Goal: Task Accomplishment & Management: Use online tool/utility

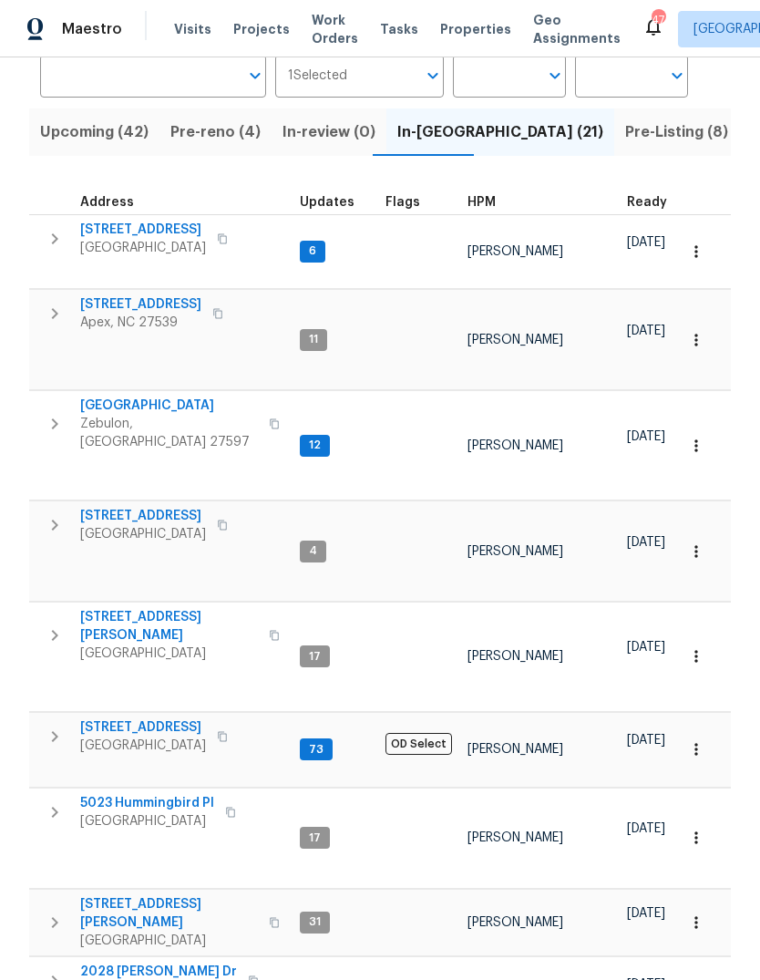
scroll to position [152, 0]
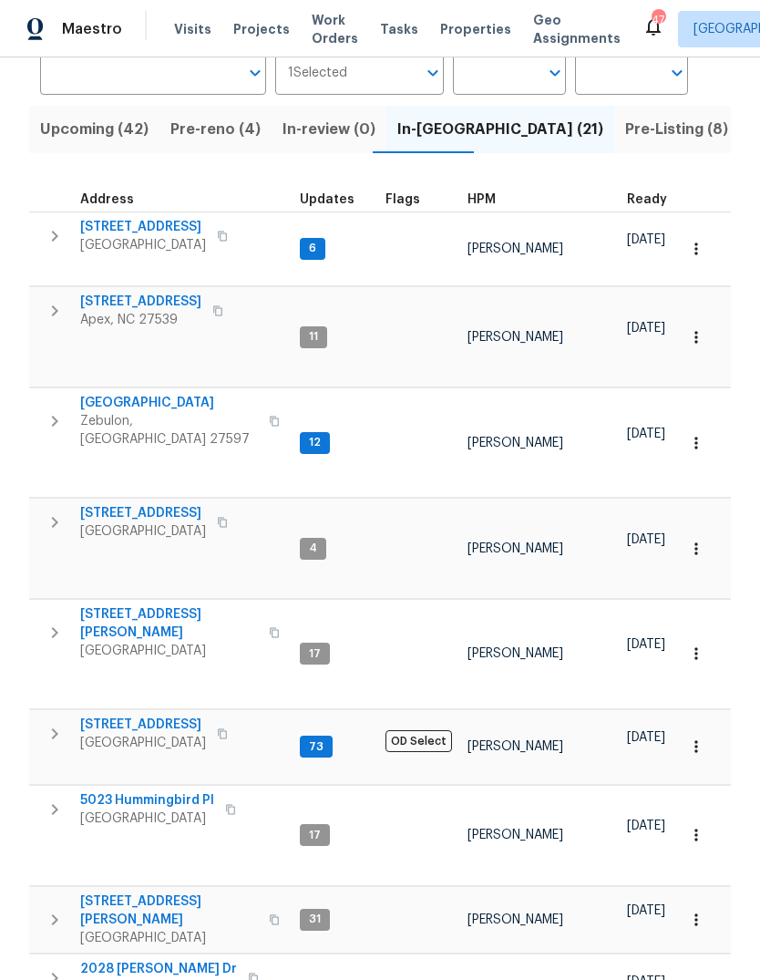
click at [54, 410] on icon "button" at bounding box center [55, 421] width 22 height 22
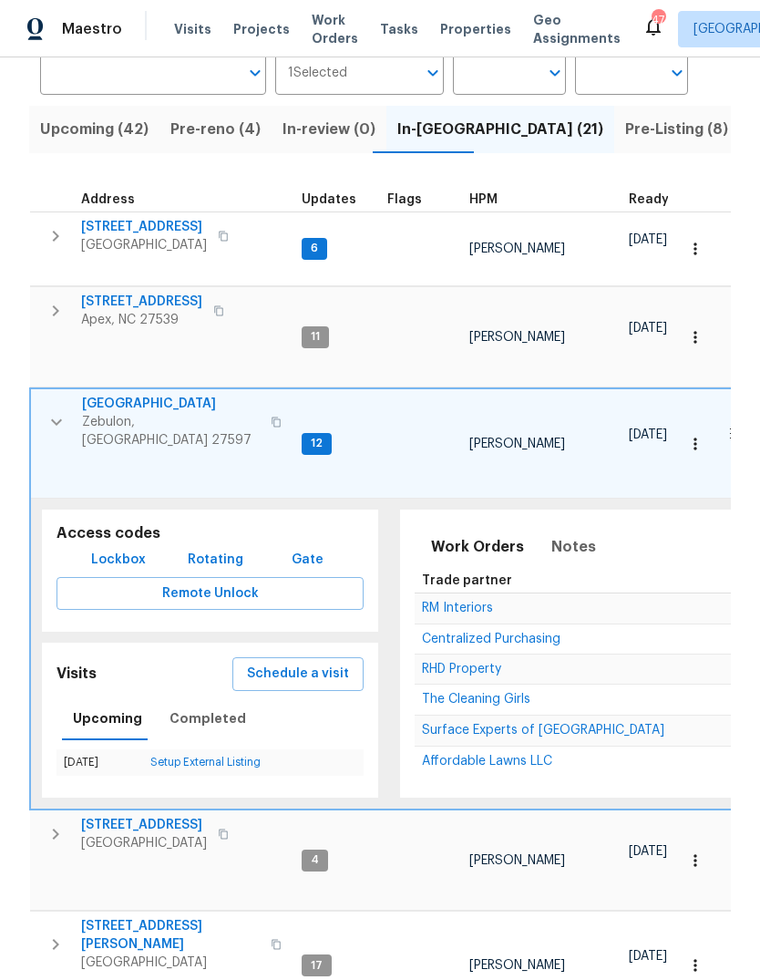
scroll to position [0, 0]
click at [558, 534] on span "Notes" at bounding box center [573, 547] width 45 height 26
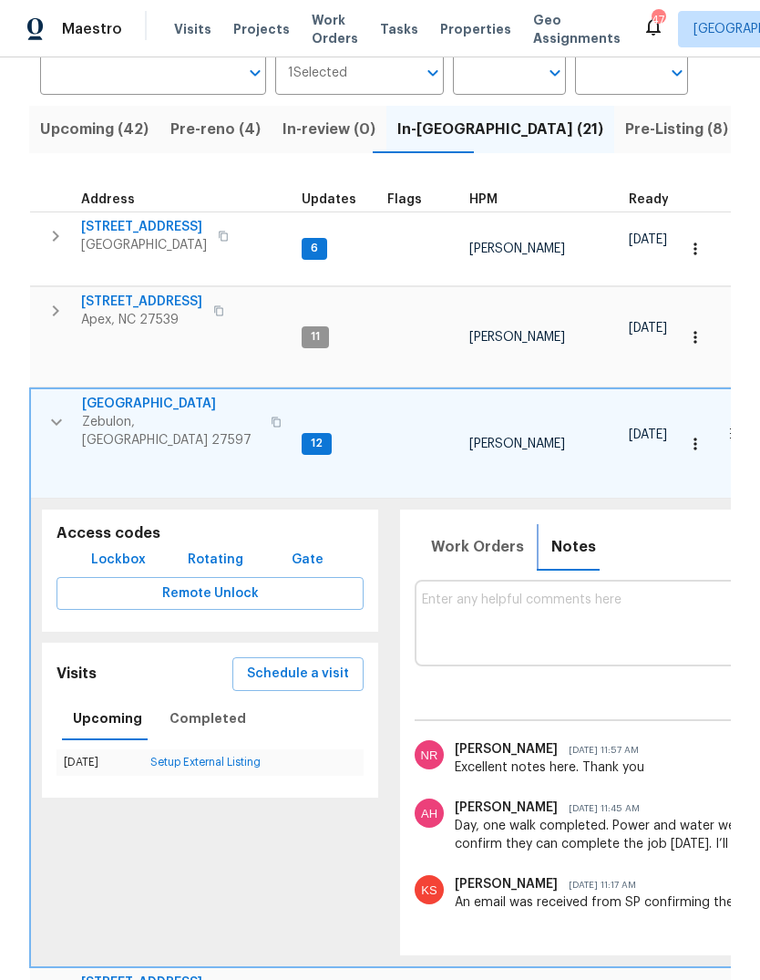
scroll to position [0, -1]
click at [462, 534] on span "Work Orders" at bounding box center [477, 547] width 93 height 26
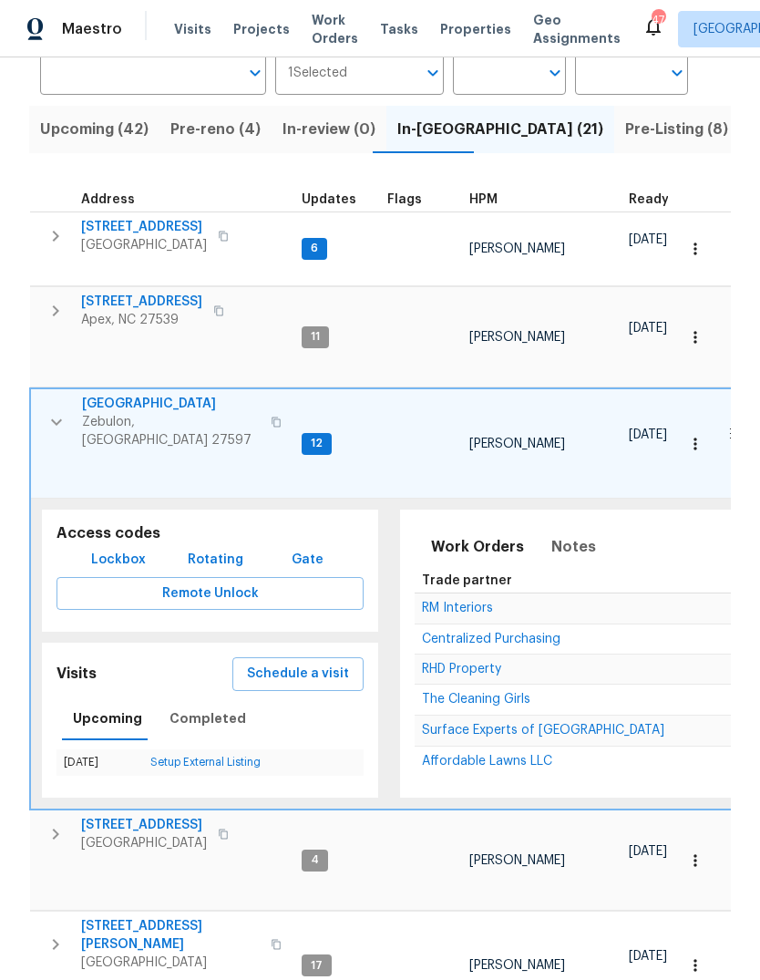
click at [49, 411] on icon "button" at bounding box center [57, 422] width 22 height 22
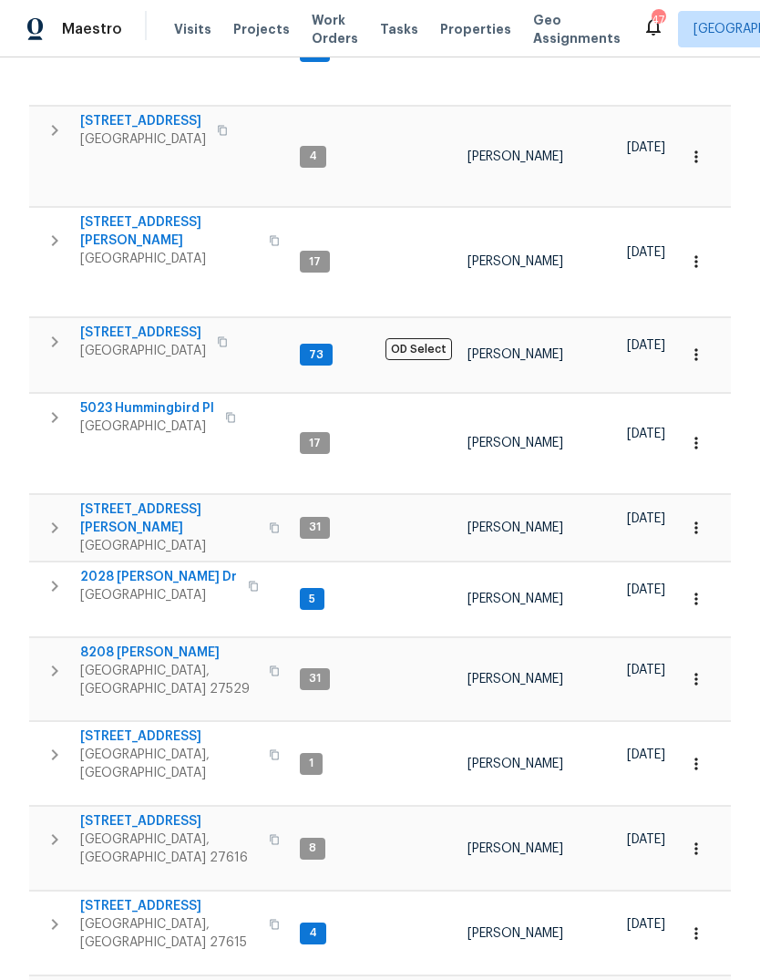
scroll to position [540, 0]
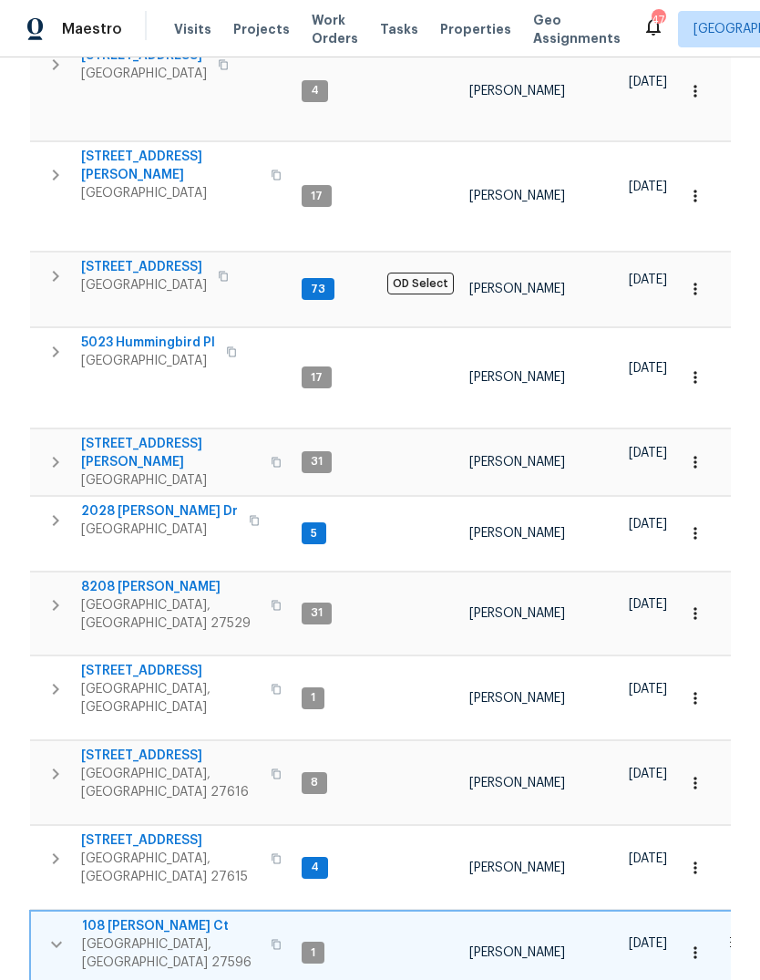
scroll to position [632, 0]
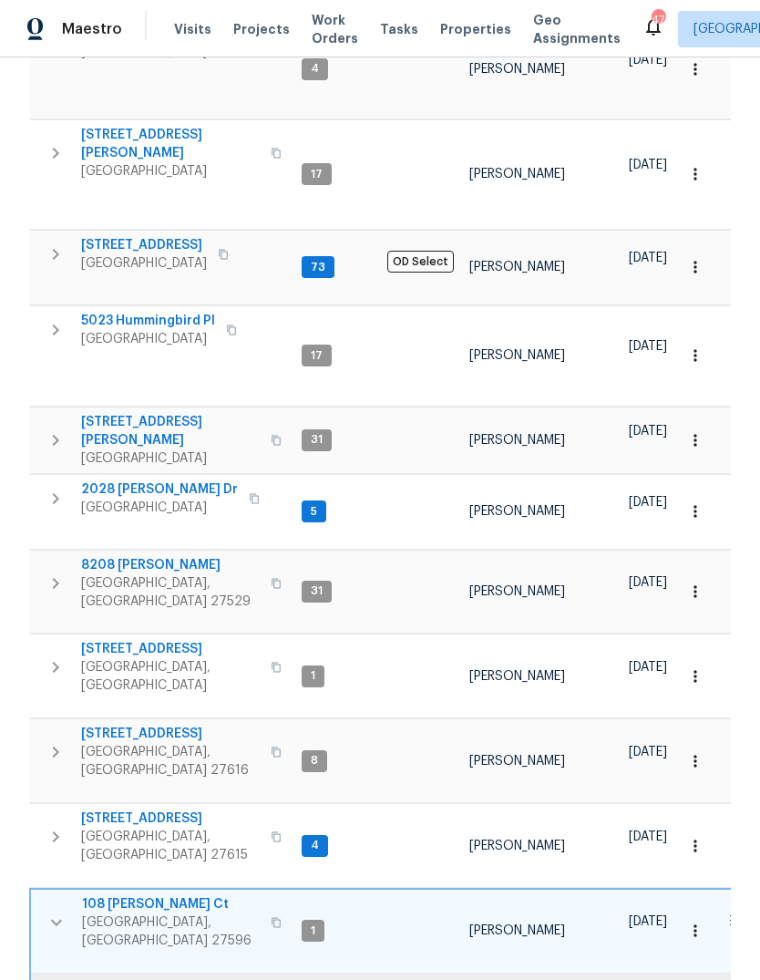
click at [127, 895] on span "108 Madeline Ct" at bounding box center [171, 904] width 178 height 18
click at [59, 911] on icon "button" at bounding box center [57, 922] width 22 height 22
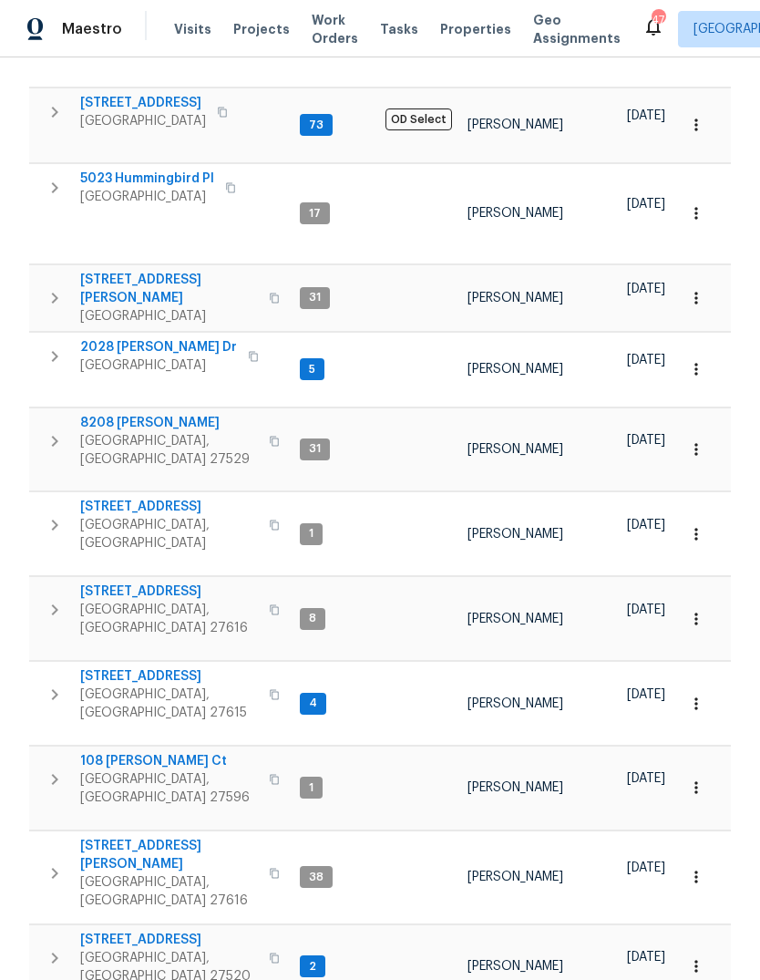
scroll to position [773, 0]
click at [58, 600] on icon "button" at bounding box center [55, 611] width 22 height 22
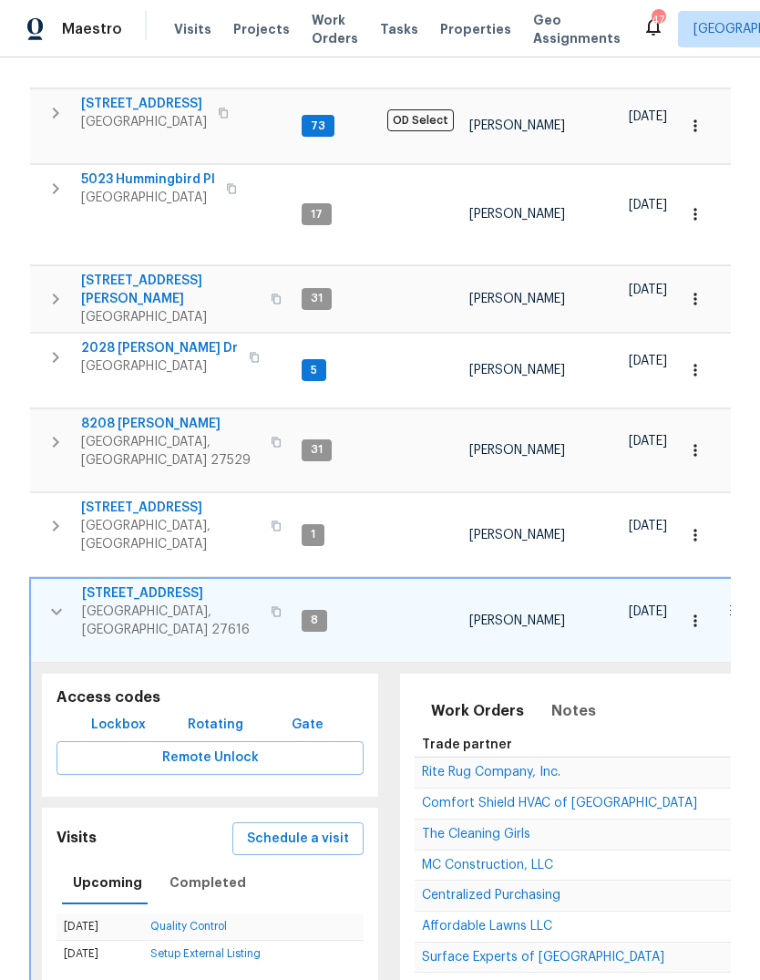
click at [112, 584] on span "8204 Coosa Ct" at bounding box center [171, 593] width 178 height 18
click at [57, 601] on icon "button" at bounding box center [57, 612] width 22 height 22
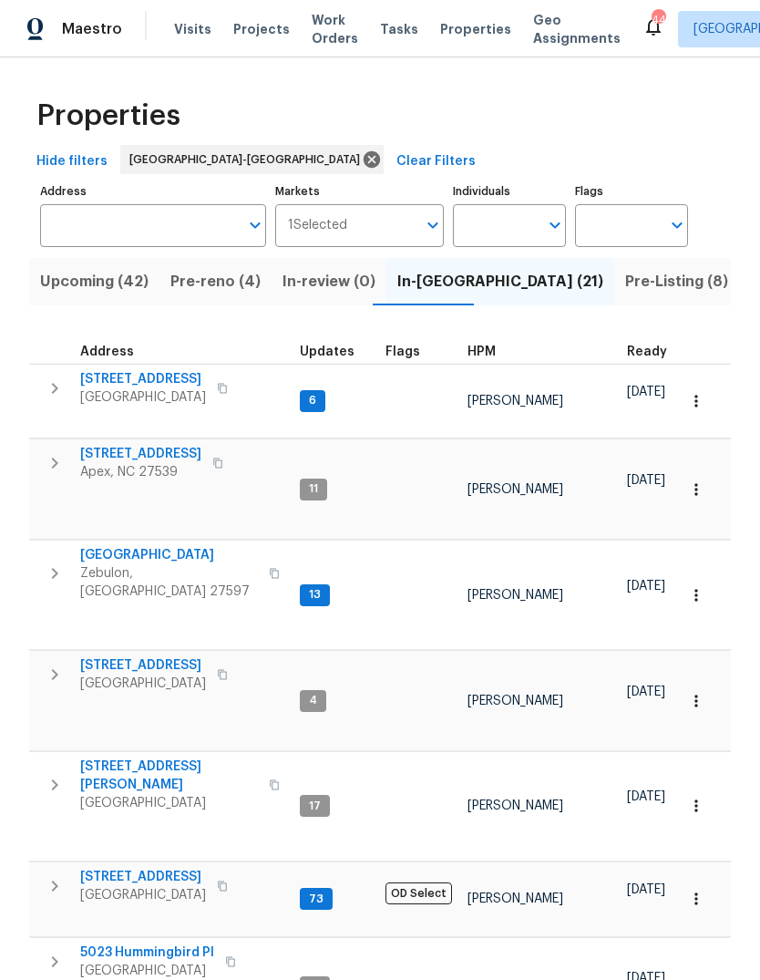
scroll to position [0, 0]
click at [625, 269] on span "Pre-Listing (8)" at bounding box center [676, 282] width 103 height 26
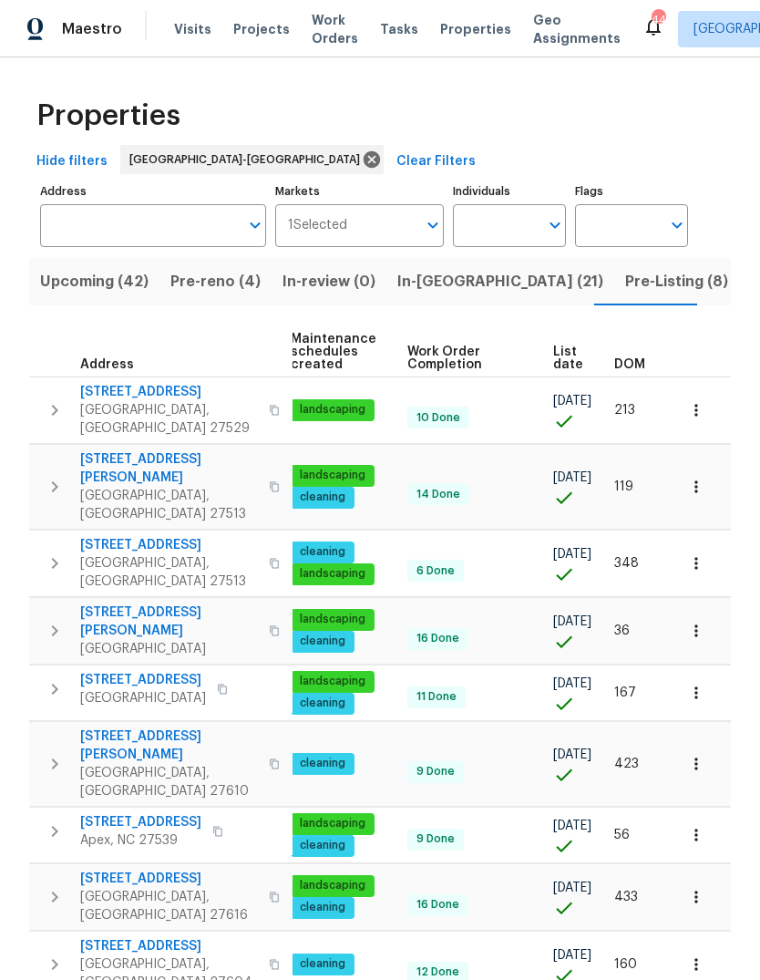
scroll to position [0, 266]
click at [629, 365] on span "DOM" at bounding box center [629, 364] width 31 height 13
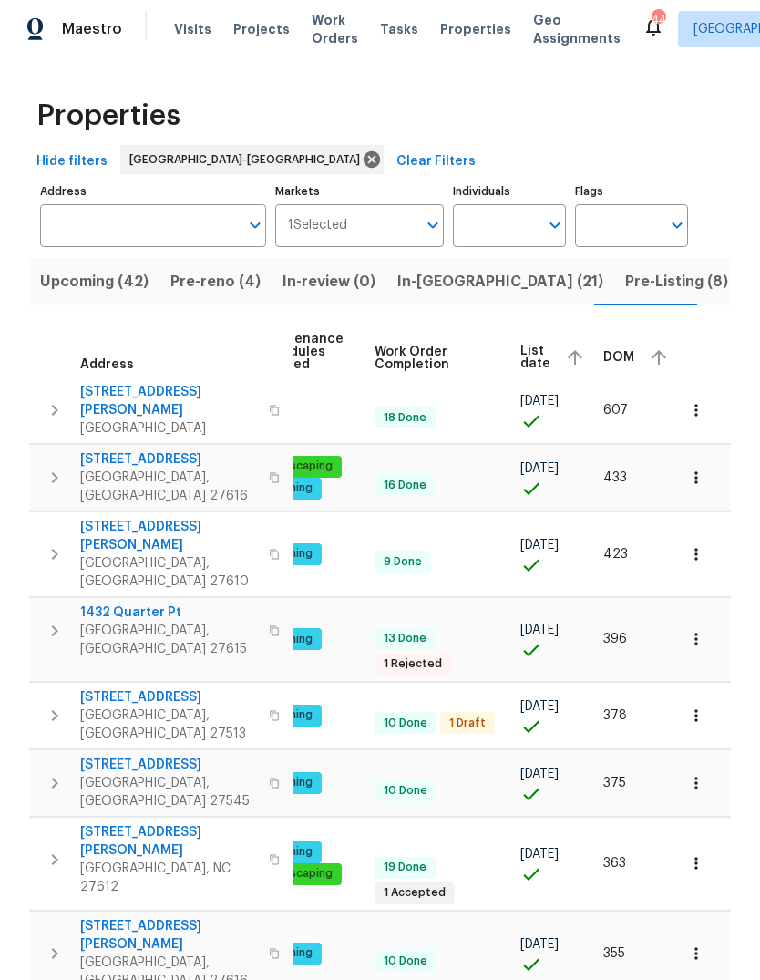
scroll to position [0, 297]
click at [607, 357] on span "DOM" at bounding box center [619, 357] width 31 height 13
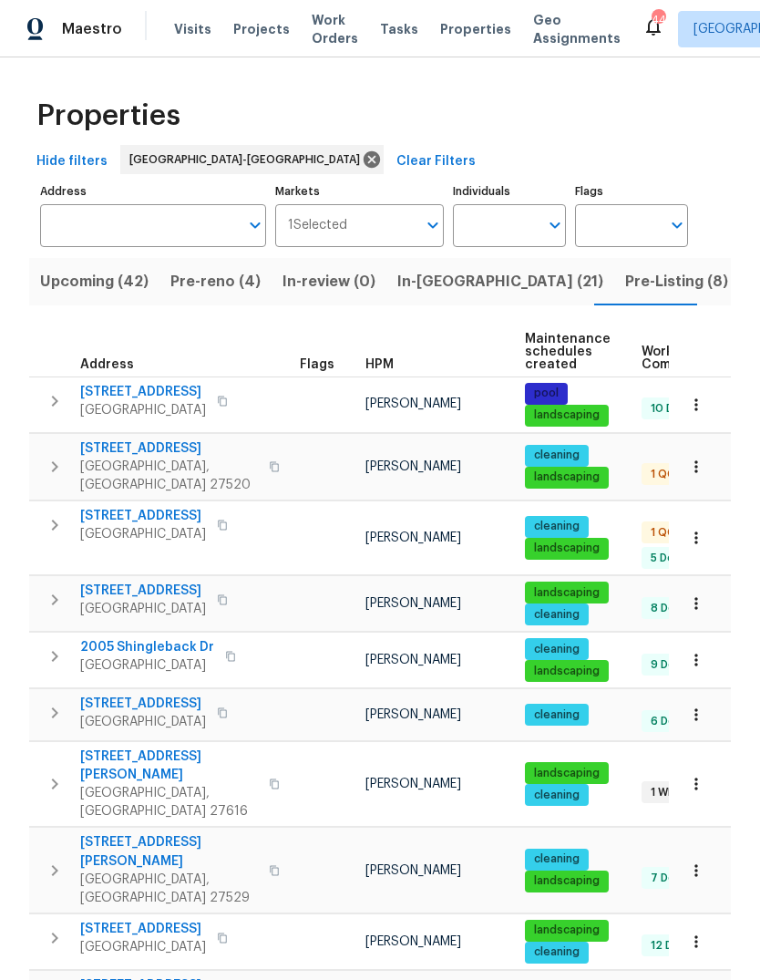
click at [50, 456] on icon "button" at bounding box center [55, 467] width 22 height 22
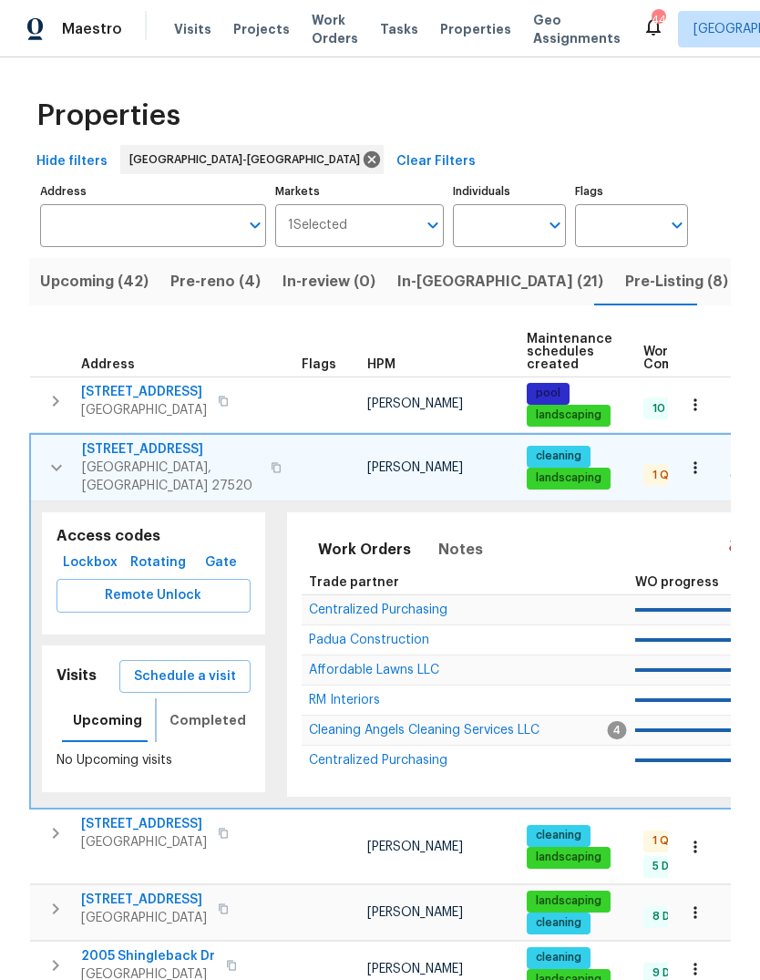
click at [204, 720] on button "Completed" at bounding box center [208, 720] width 98 height 44
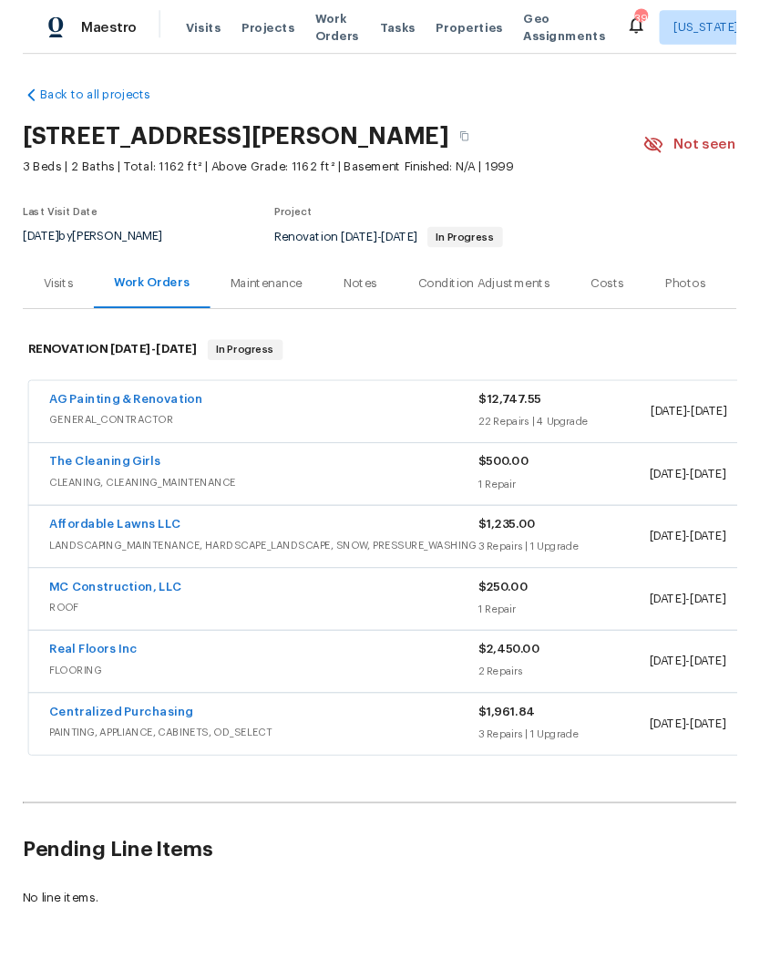
scroll to position [2, 0]
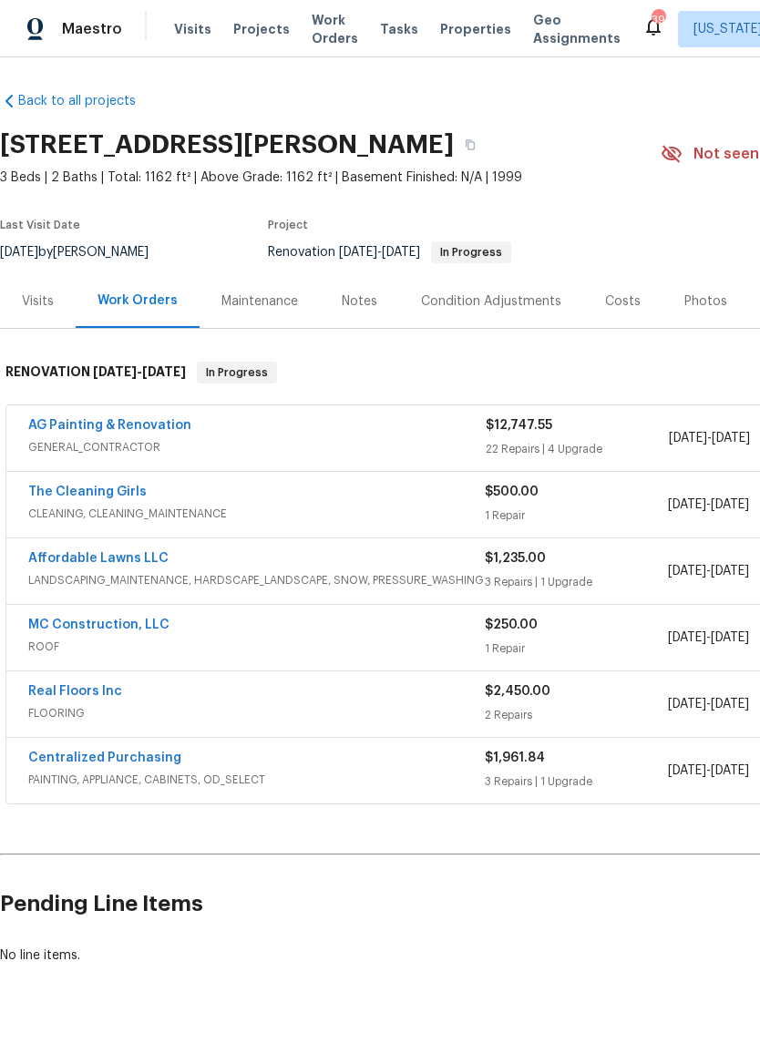
click at [66, 686] on link "Real Floors Inc" at bounding box center [75, 691] width 94 height 13
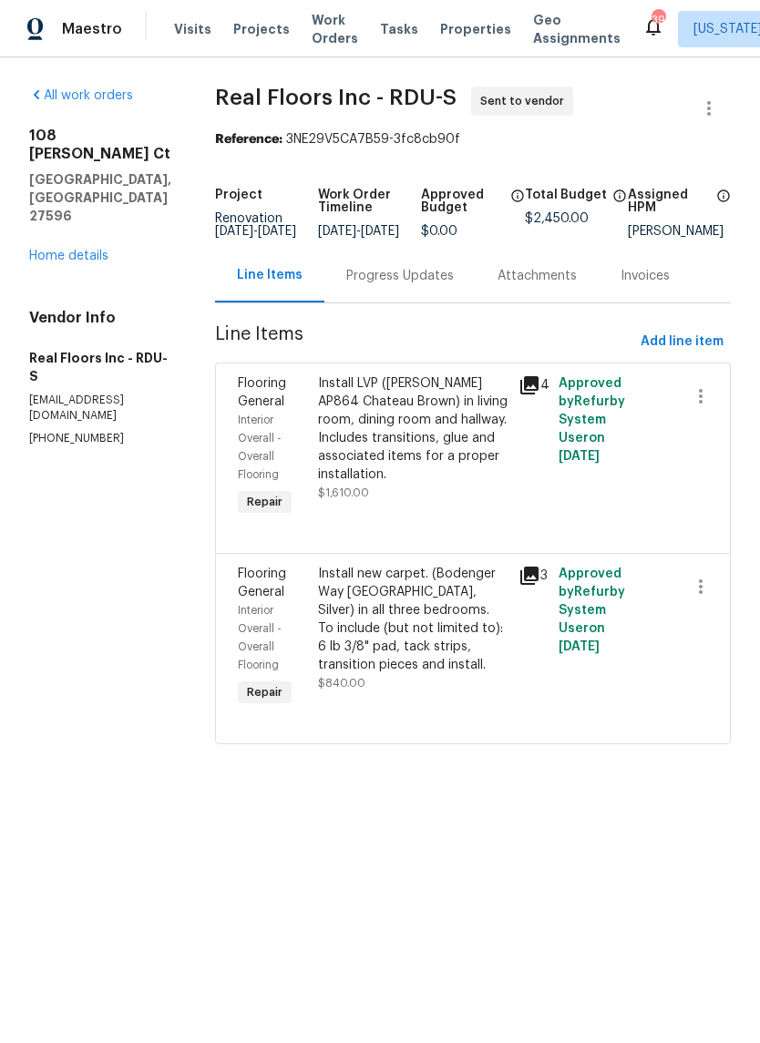
click at [418, 285] on div "Progress Updates" at bounding box center [400, 276] width 108 height 18
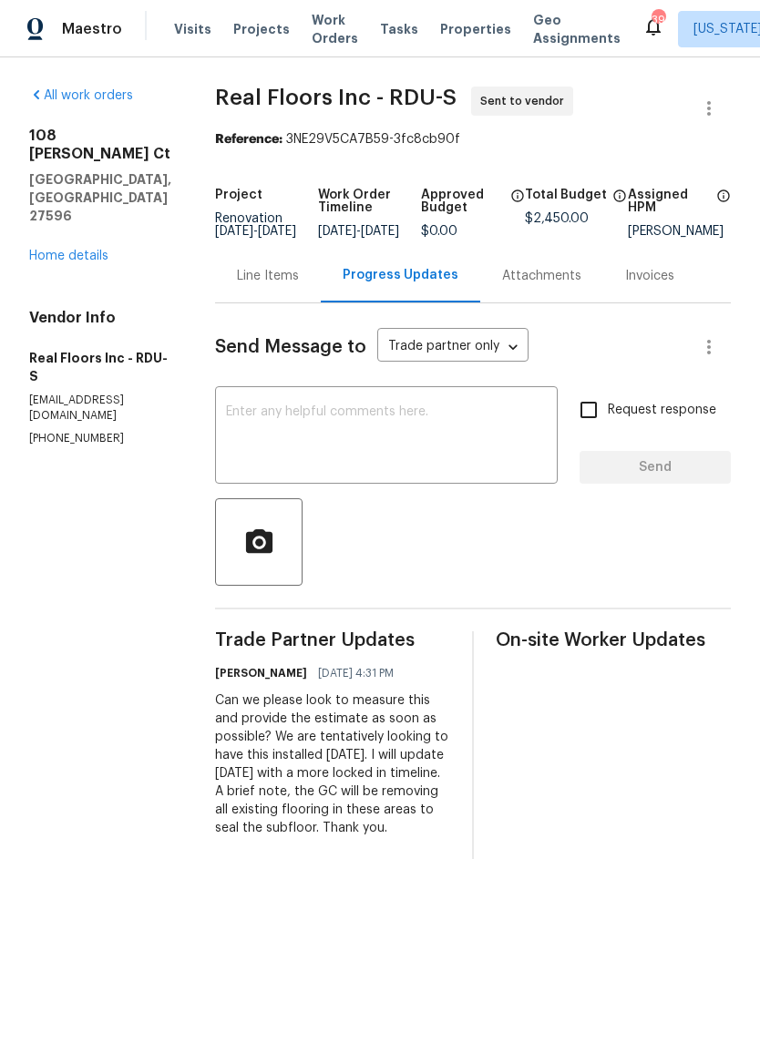
click at [457, 443] on textarea at bounding box center [386, 438] width 321 height 64
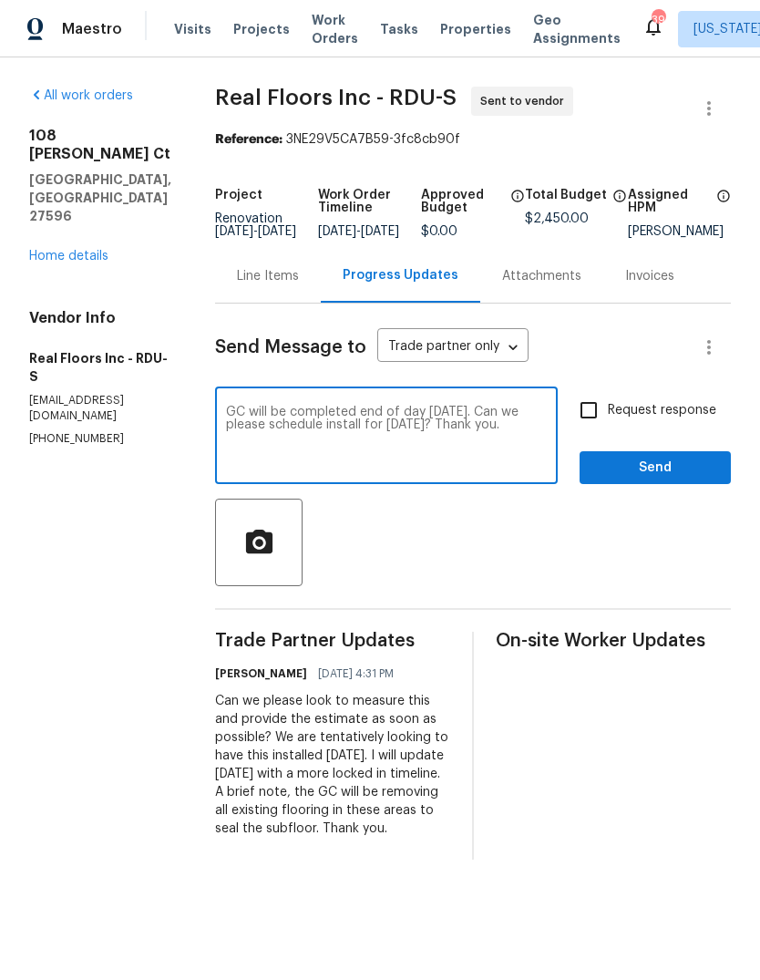
type textarea "GC will be completed end of day Thursday 8/21. Can we please schedule install f…"
click at [591, 423] on input "Request response" at bounding box center [589, 410] width 38 height 38
checkbox input "true"
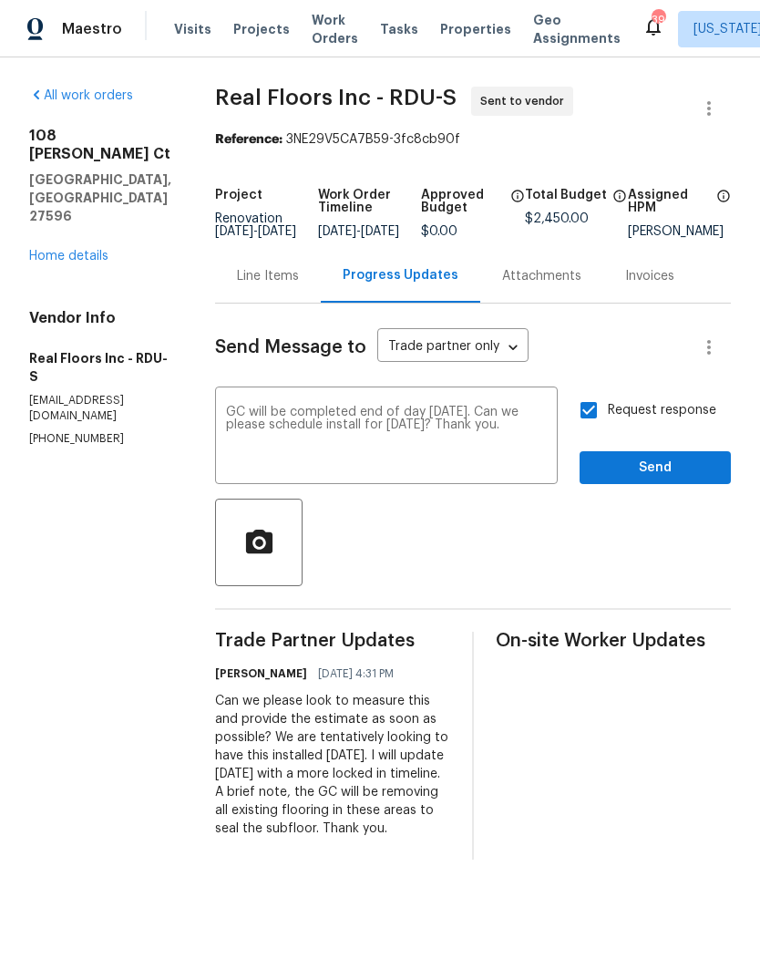
click at [687, 479] on span "Send" at bounding box center [655, 468] width 122 height 23
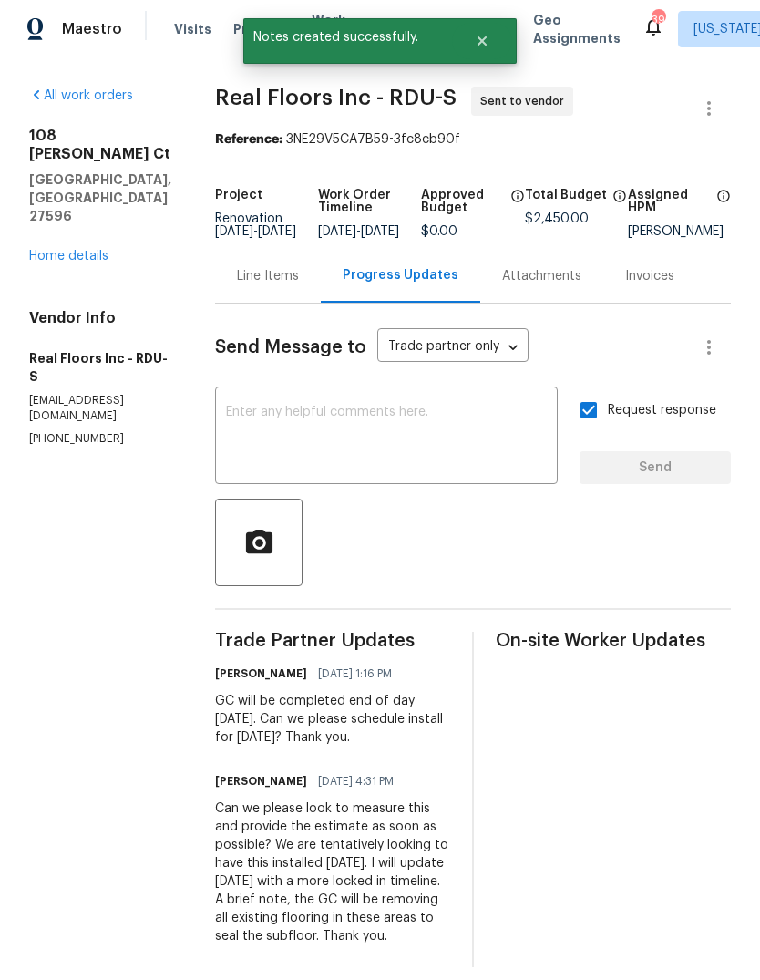
click at [77, 250] on link "Home details" at bounding box center [68, 256] width 79 height 13
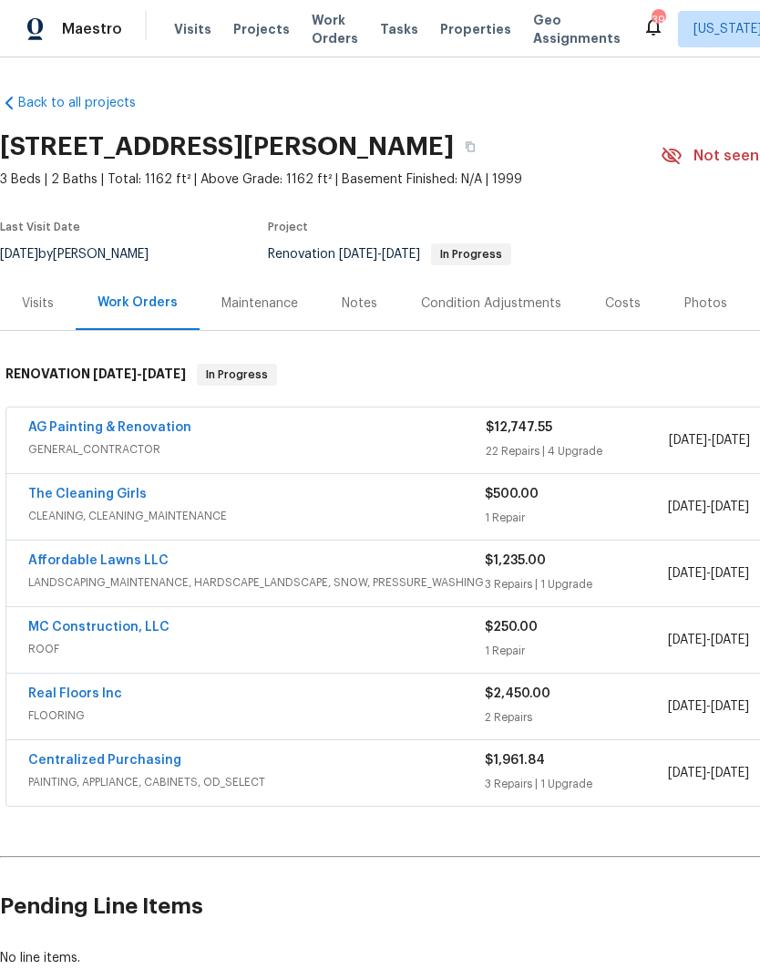
click at [63, 498] on link "The Cleaning Girls" at bounding box center [87, 494] width 118 height 13
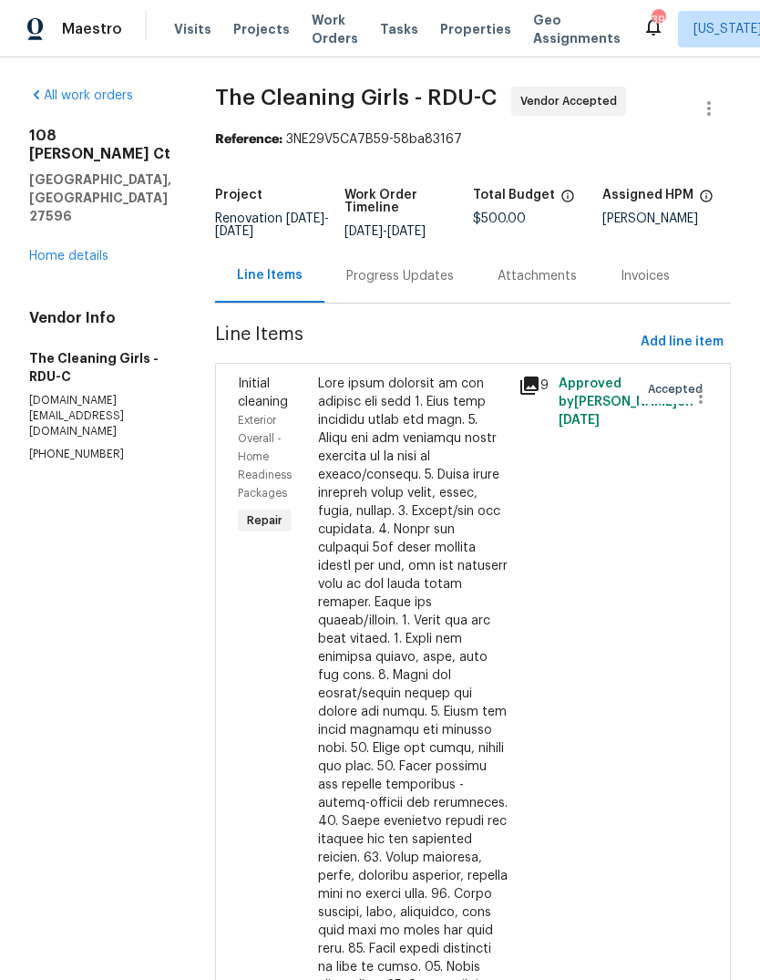
click at [430, 285] on div "Progress Updates" at bounding box center [400, 276] width 108 height 18
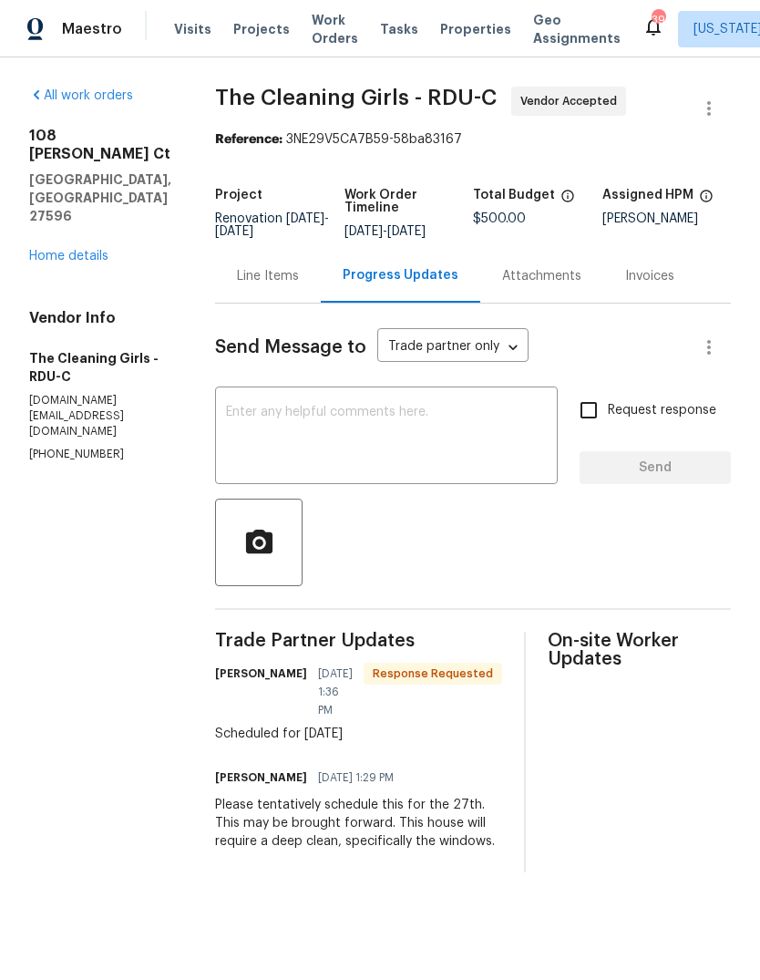
click at [397, 429] on textarea at bounding box center [386, 438] width 321 height 64
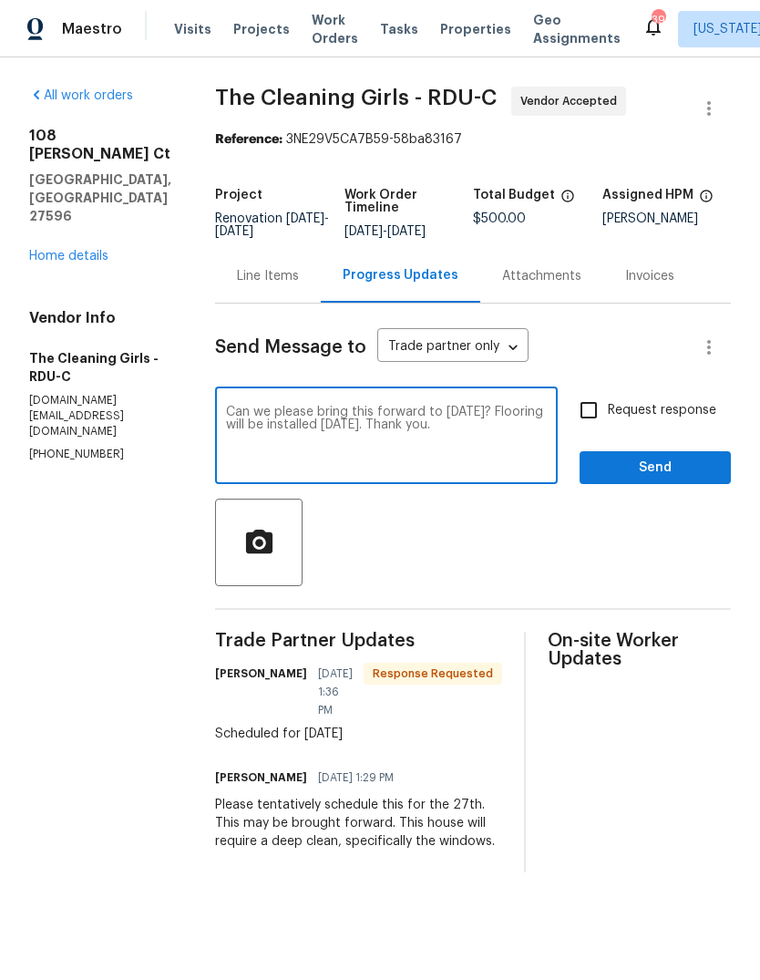
type textarea "Can we please bring this forward to Saturday 8/23? Flooring will be installed F…"
click at [594, 425] on input "Request response" at bounding box center [589, 410] width 38 height 38
checkbox input "true"
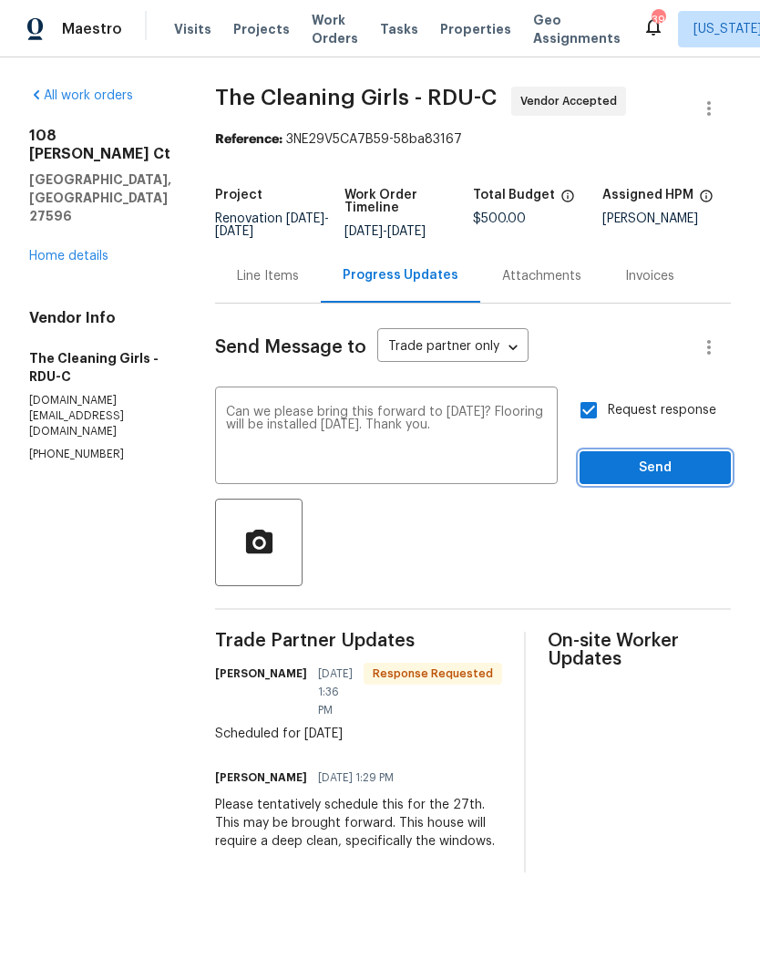
click at [694, 479] on span "Send" at bounding box center [655, 468] width 122 height 23
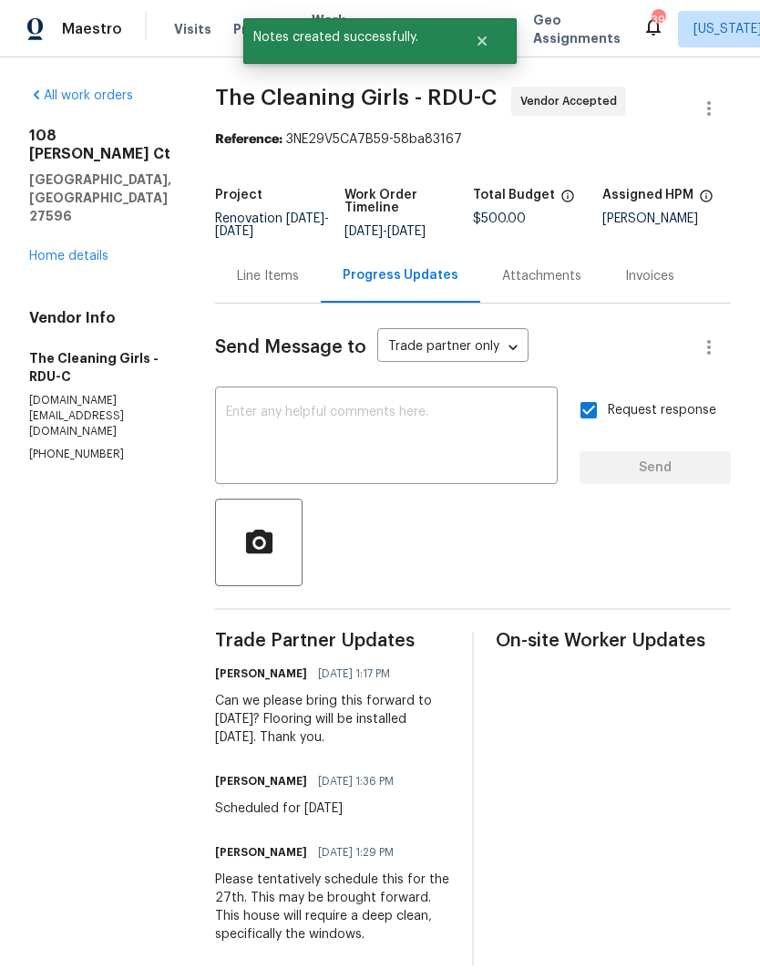
click at [299, 285] on div "Line Items" at bounding box center [268, 276] width 62 height 18
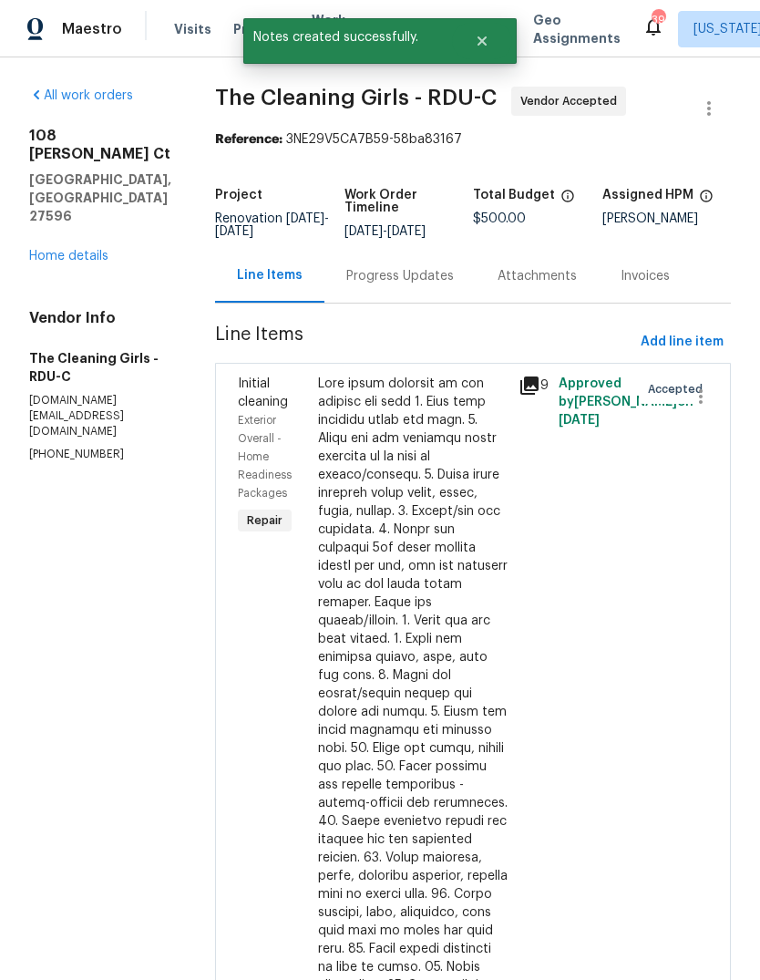
click at [106, 250] on link "Home details" at bounding box center [68, 256] width 79 height 13
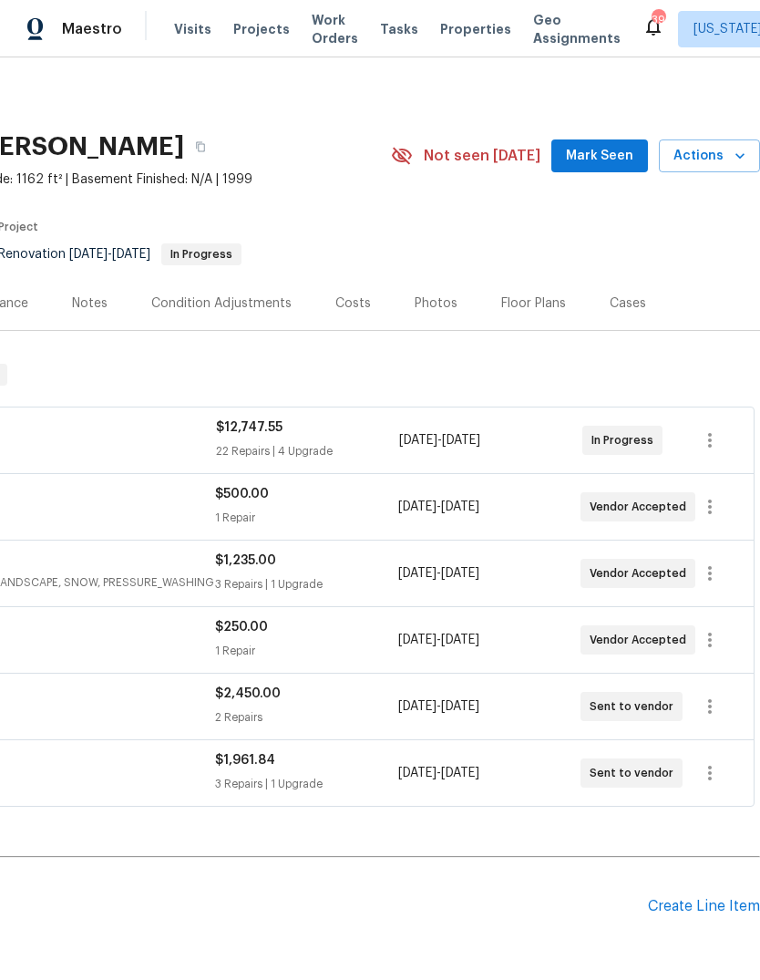
scroll to position [0, 270]
click at [718, 508] on icon "button" at bounding box center [710, 507] width 22 height 22
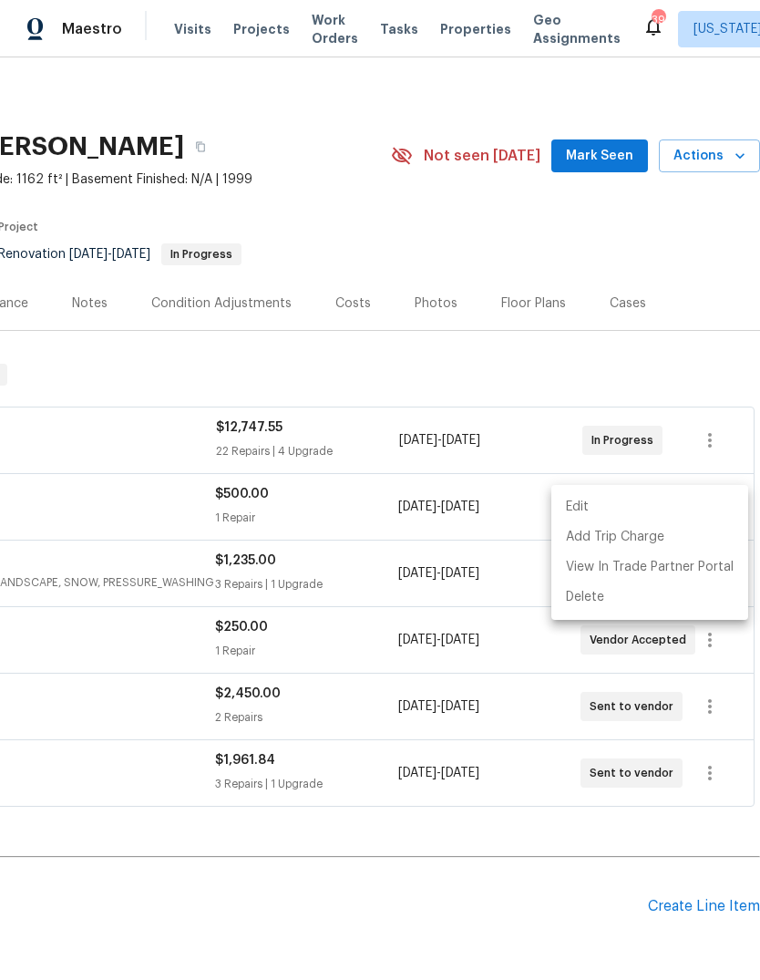
click at [609, 507] on li "Edit" at bounding box center [649, 507] width 197 height 30
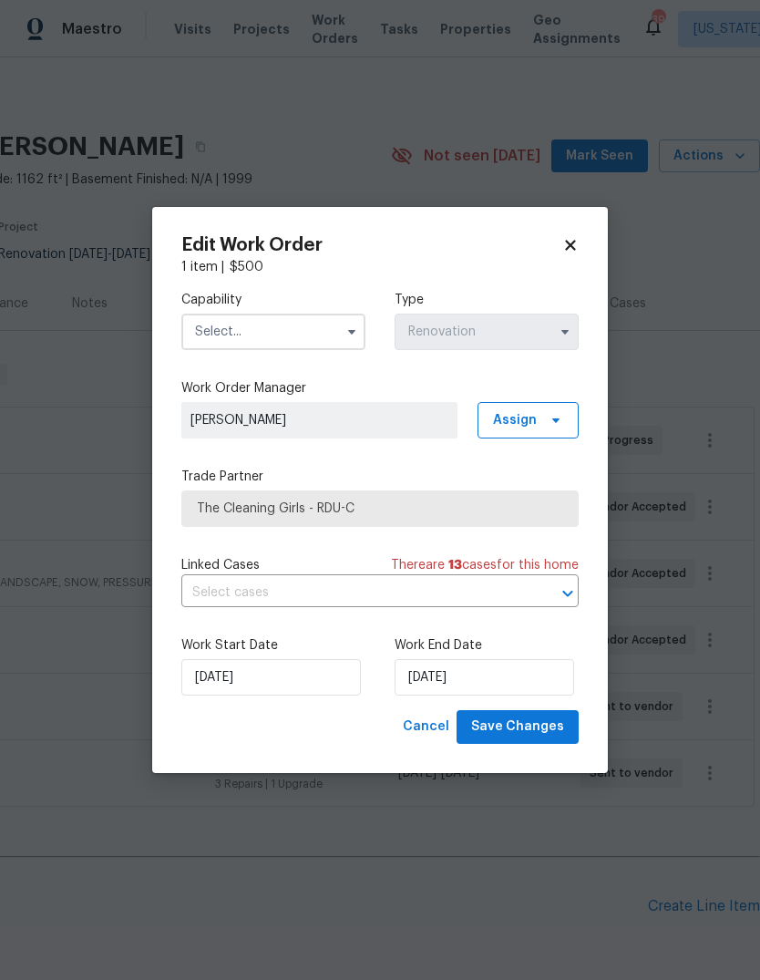
click at [335, 324] on input "text" at bounding box center [273, 331] width 184 height 36
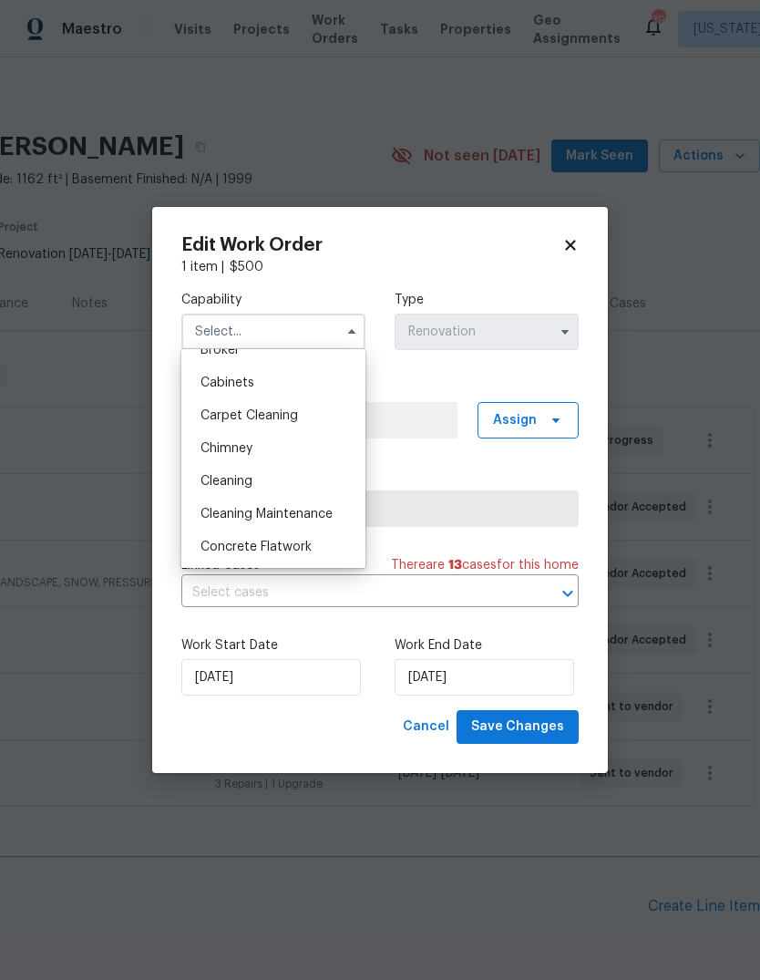
scroll to position [152, 0]
click at [276, 485] on div "Cleaning" at bounding box center [273, 480] width 175 height 33
type input "Cleaning"
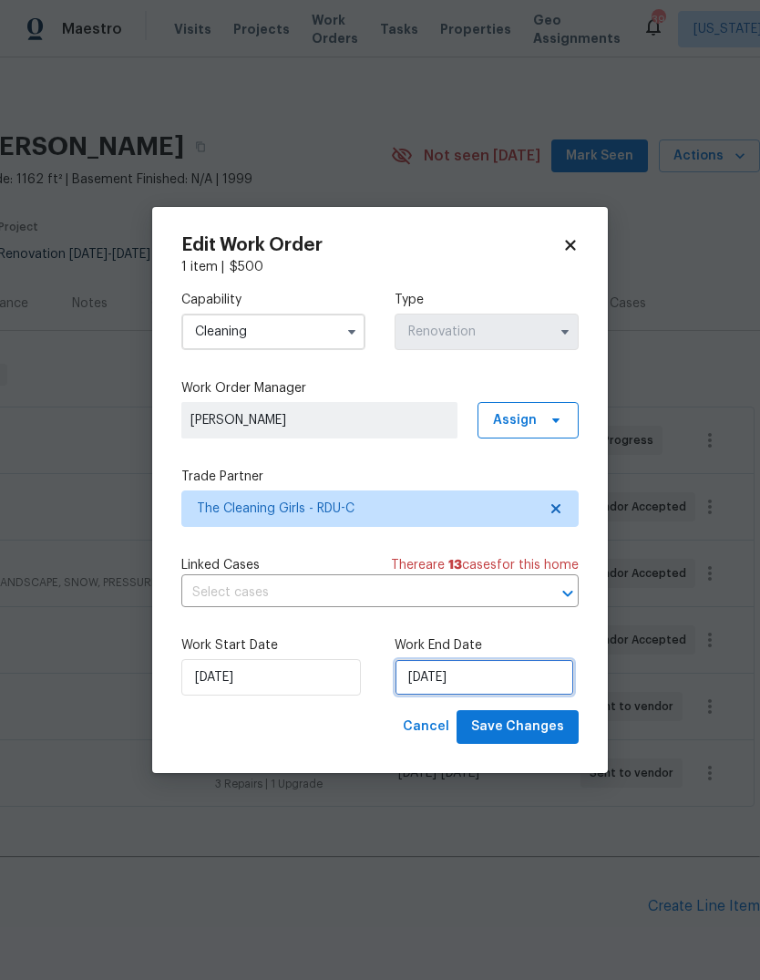
click at [509, 679] on input "8/27/2025" at bounding box center [485, 677] width 180 height 36
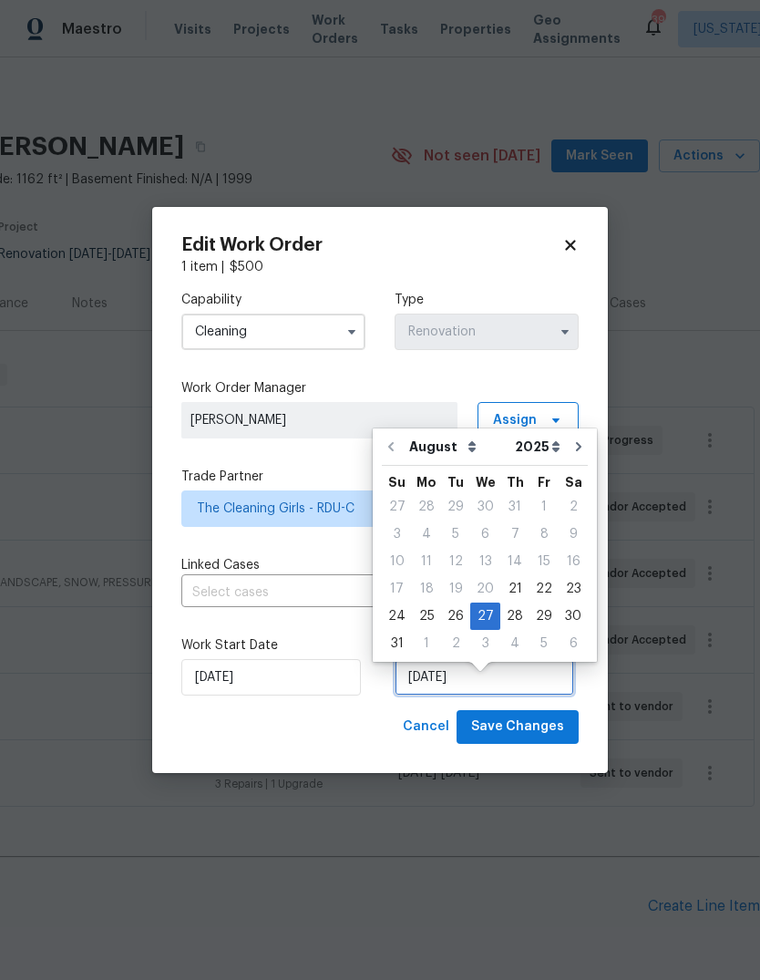
scroll to position [14, 0]
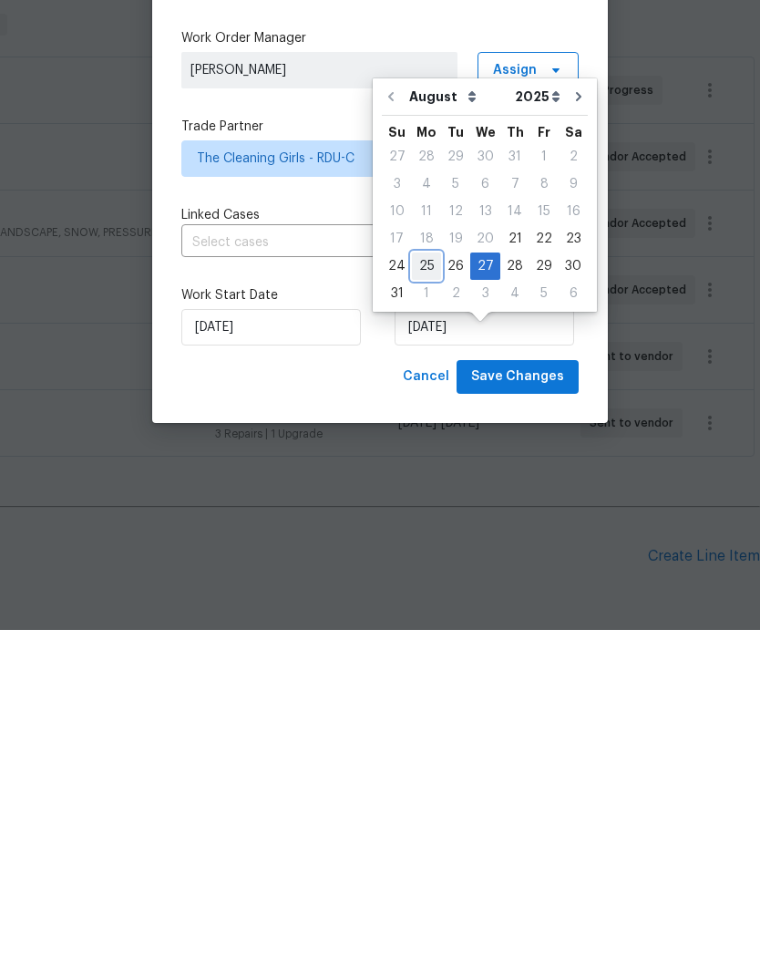
click at [422, 603] on div "25" at bounding box center [426, 616] width 29 height 26
type input "8/25/2025"
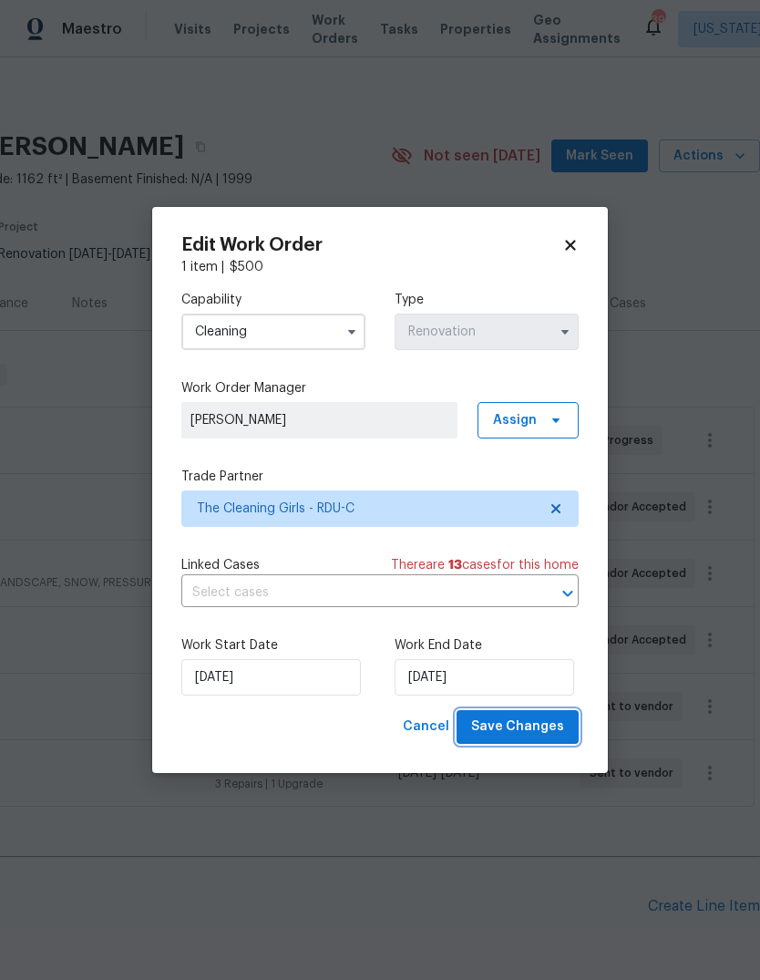
click at [541, 733] on span "Save Changes" at bounding box center [517, 726] width 93 height 23
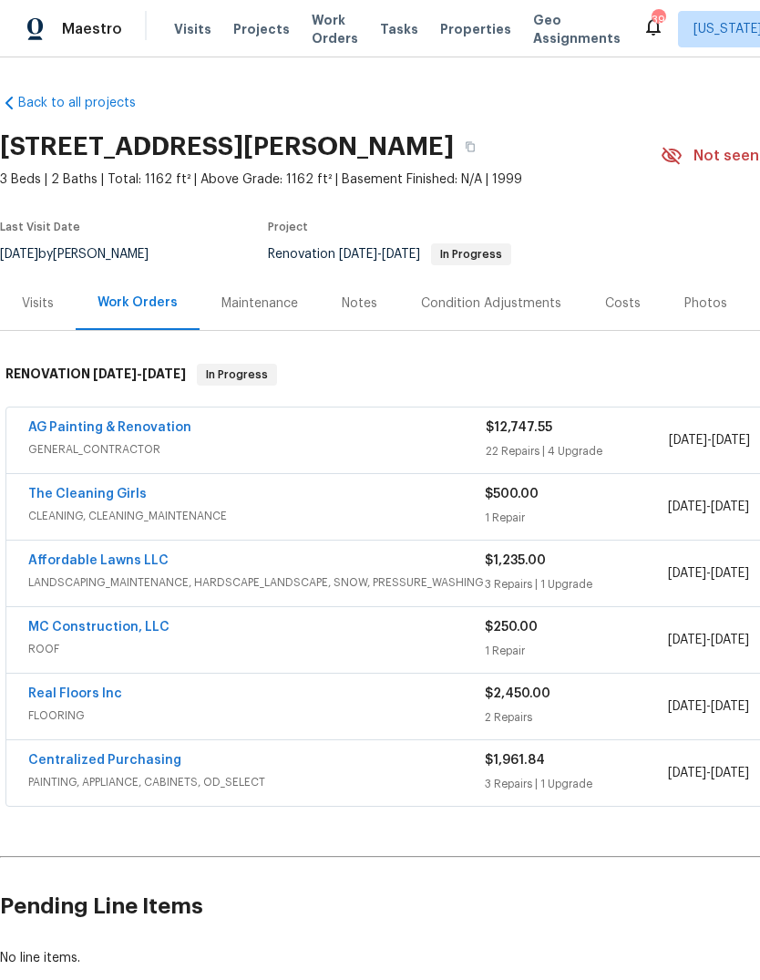
scroll to position [0, 0]
click at [72, 554] on link "Affordable Lawns LLC" at bounding box center [98, 560] width 140 height 13
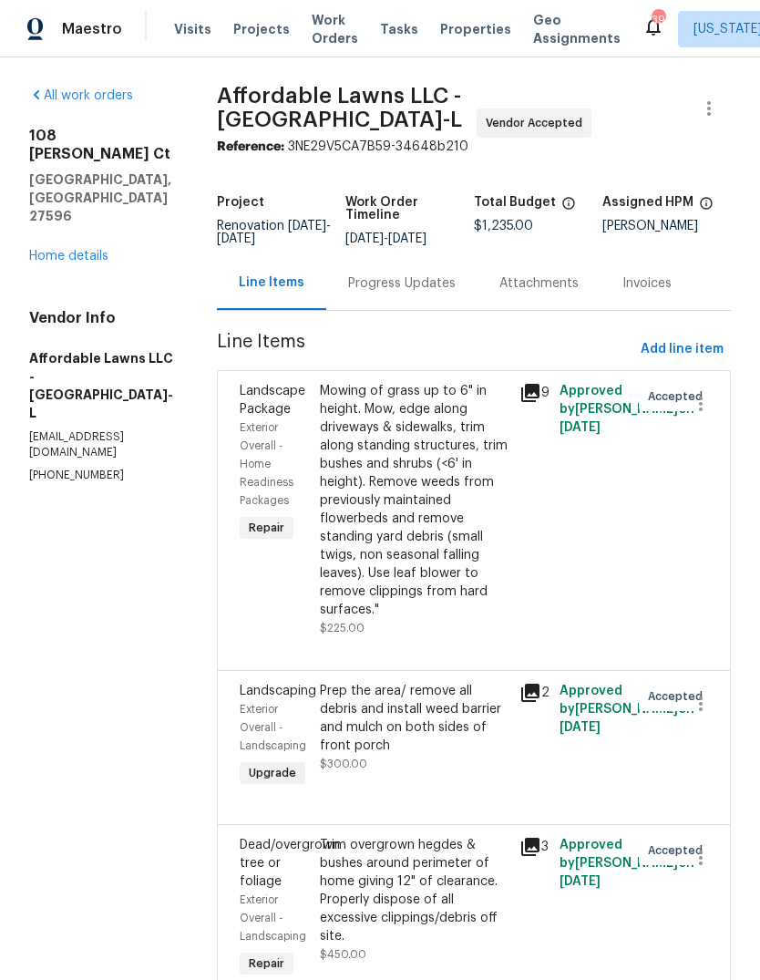
click at [443, 288] on div "Progress Updates" at bounding box center [402, 283] width 108 height 18
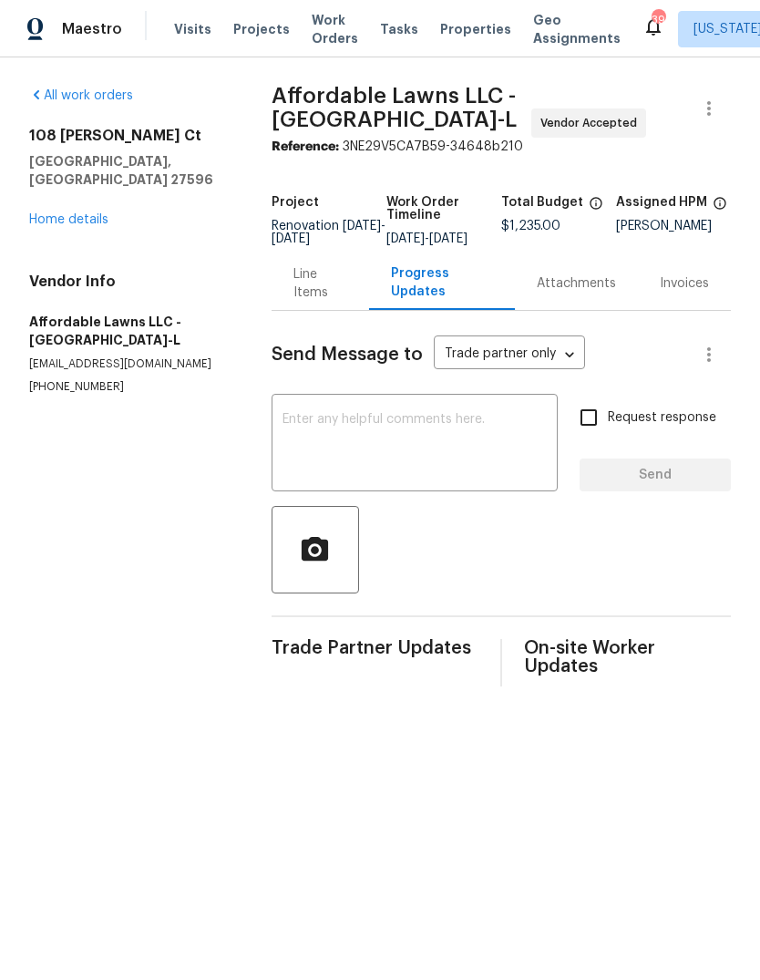
click at [424, 427] on textarea at bounding box center [415, 445] width 265 height 64
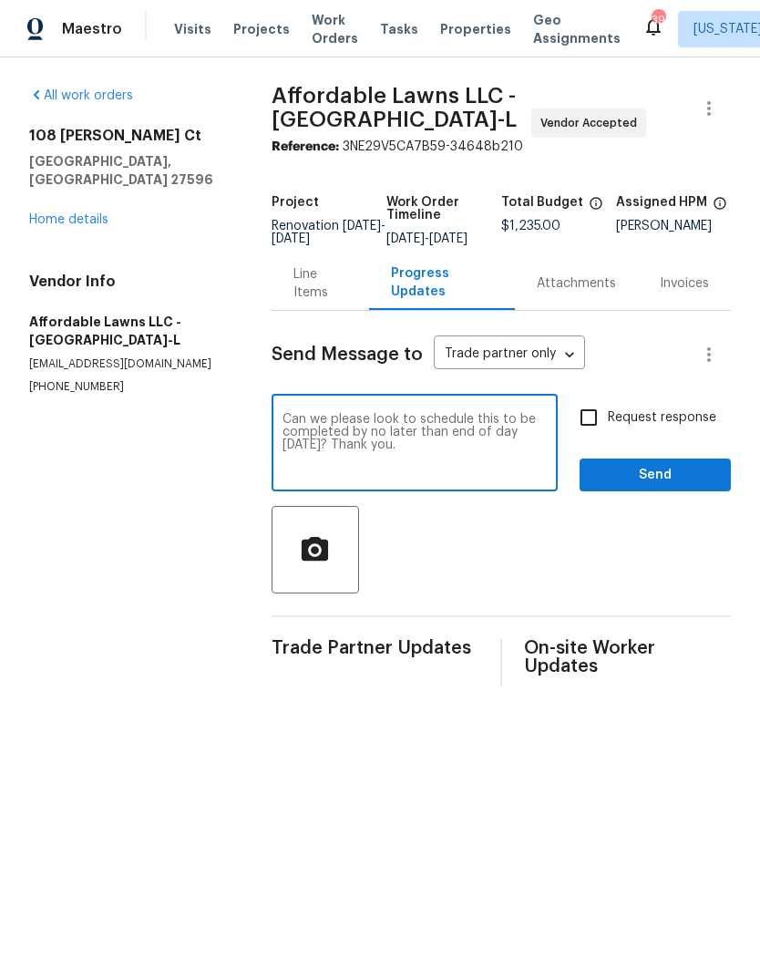
type textarea "Can we please look to schedule this to be completed by no later than end of day…"
click at [591, 432] on input "Request response" at bounding box center [589, 417] width 38 height 38
checkbox input "true"
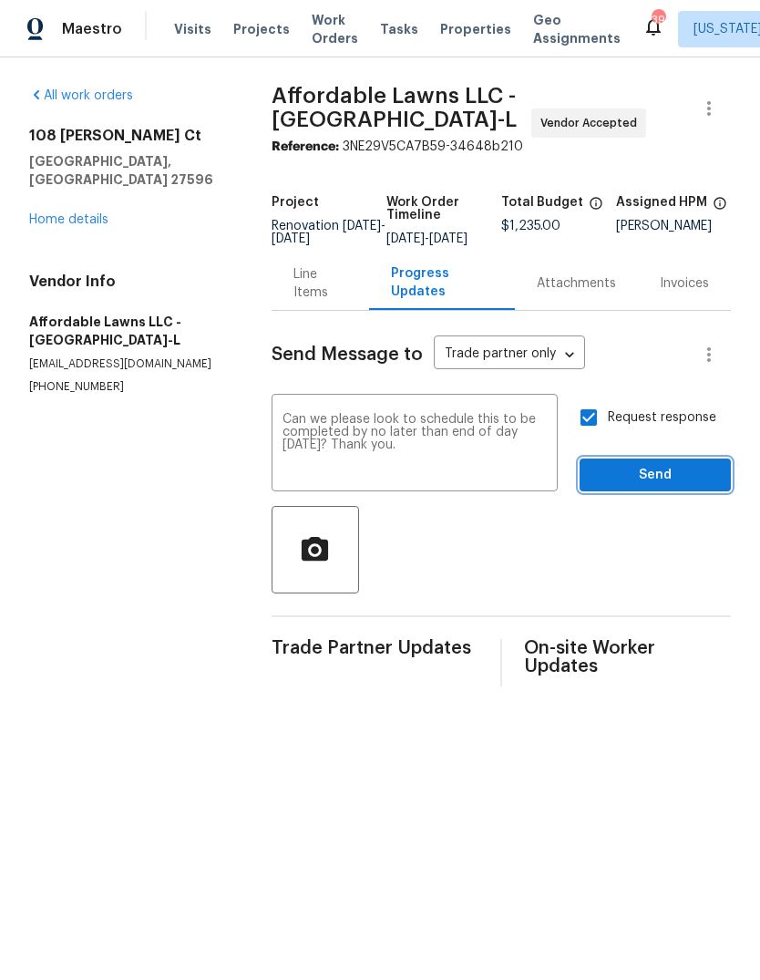
click at [699, 478] on span "Send" at bounding box center [655, 475] width 122 height 23
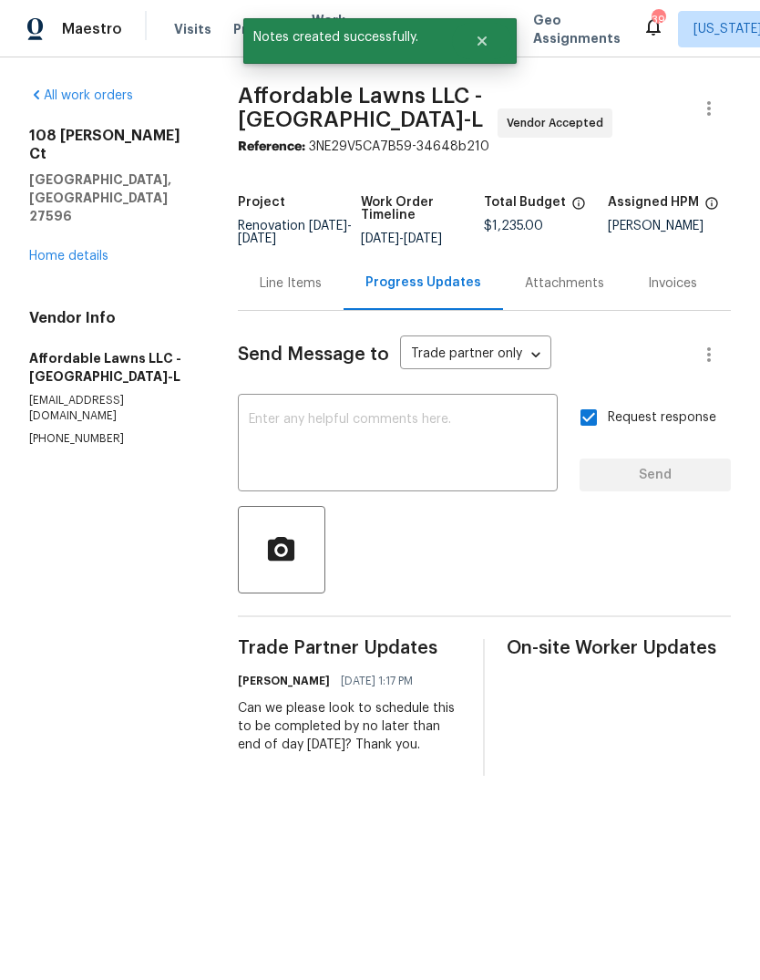
click at [57, 250] on link "Home details" at bounding box center [68, 256] width 79 height 13
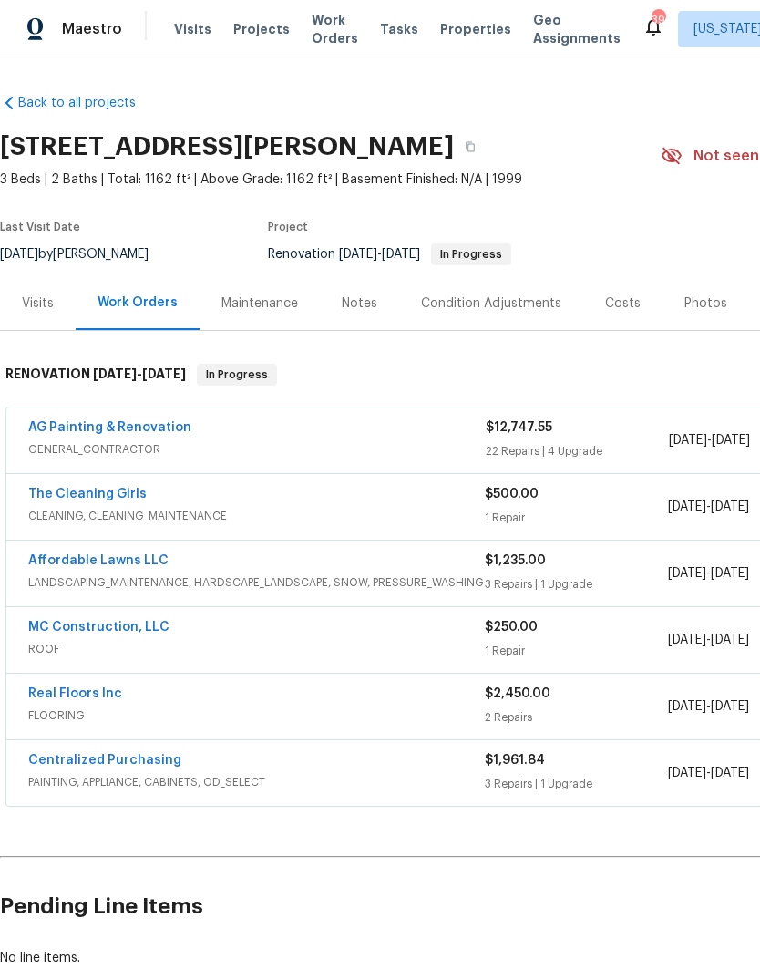
click at [354, 299] on div "Notes" at bounding box center [360, 303] width 36 height 18
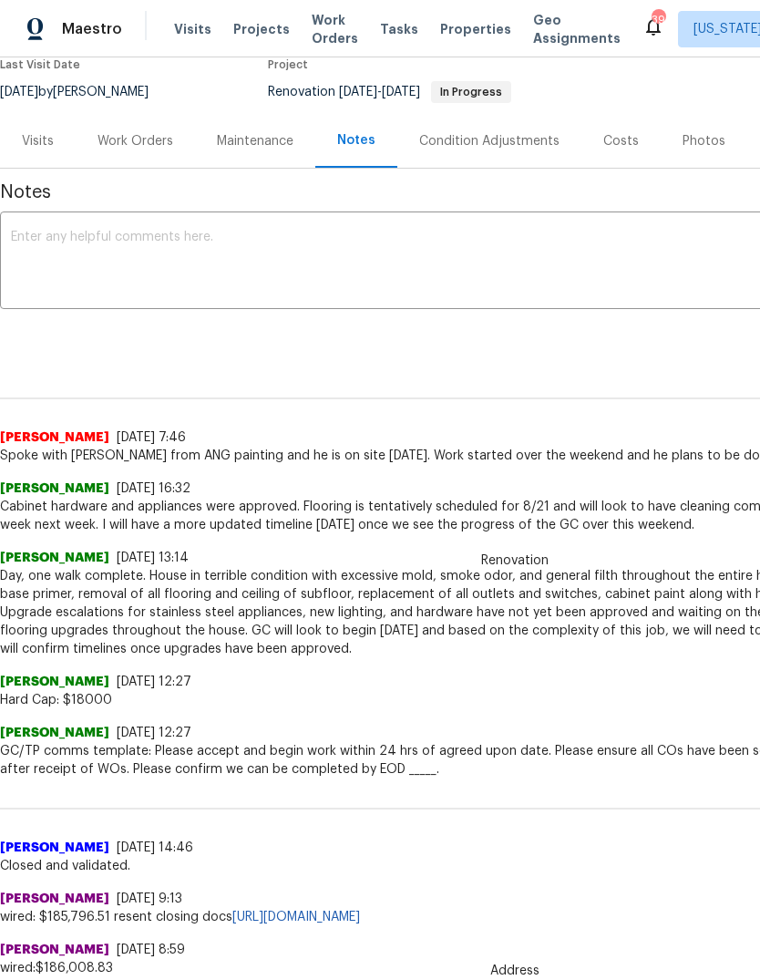
scroll to position [161, 0]
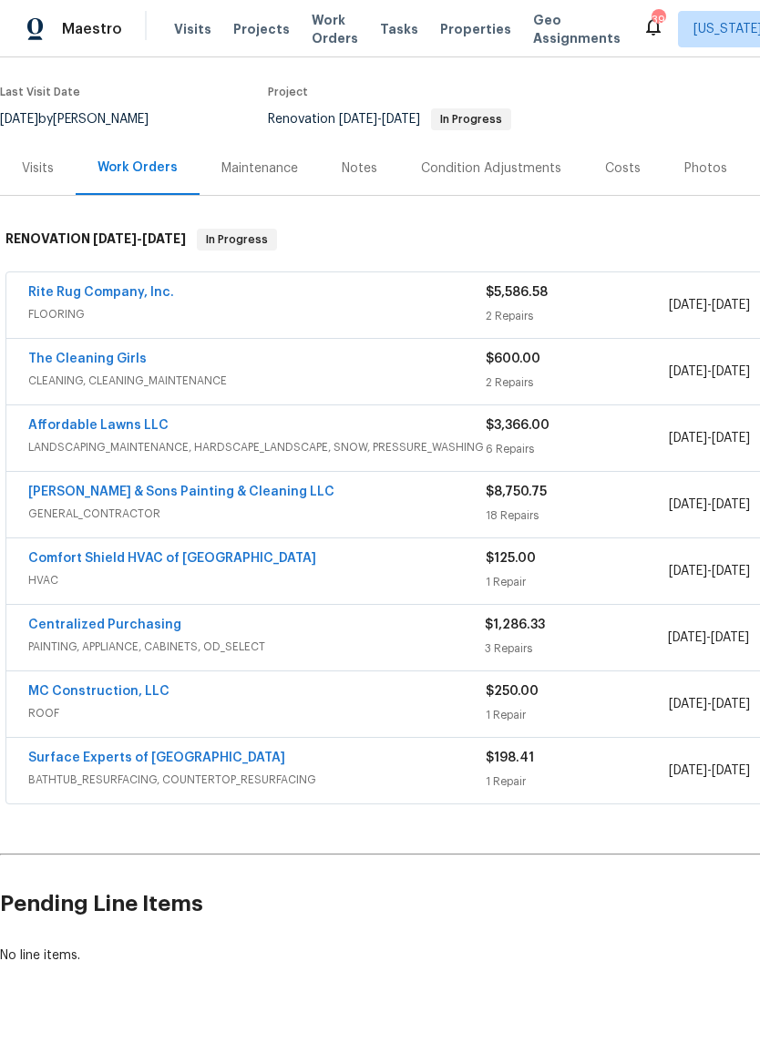
scroll to position [135, 0]
click at [364, 180] on div "Notes" at bounding box center [359, 168] width 79 height 54
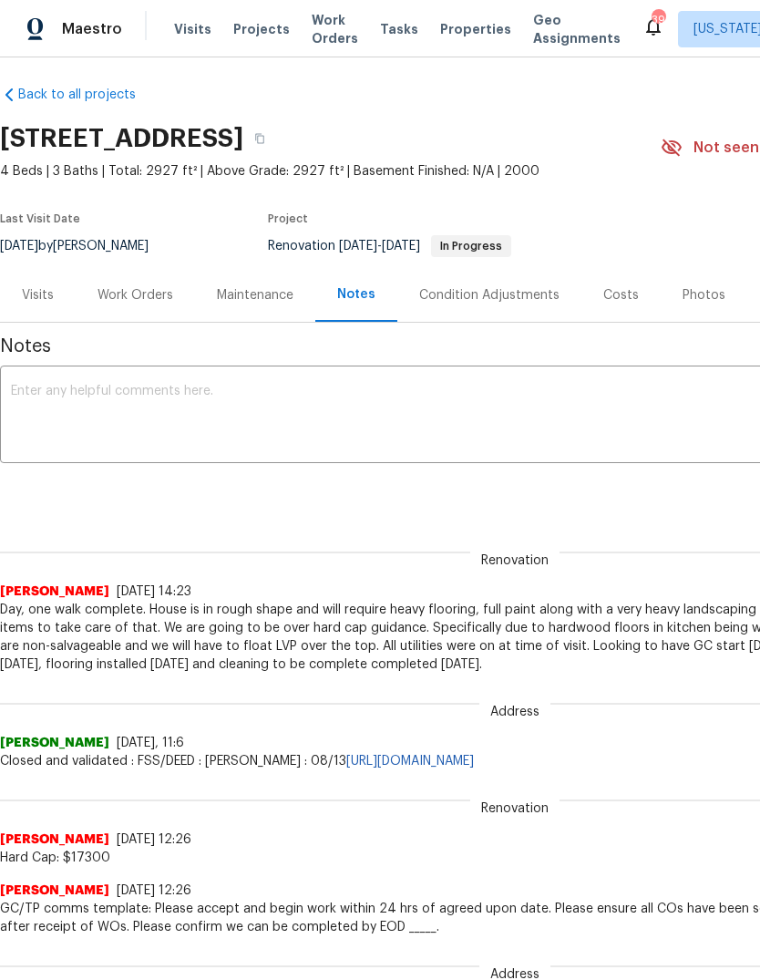
scroll to position [8, 0]
click at [78, 396] on textarea at bounding box center [515, 417] width 1008 height 64
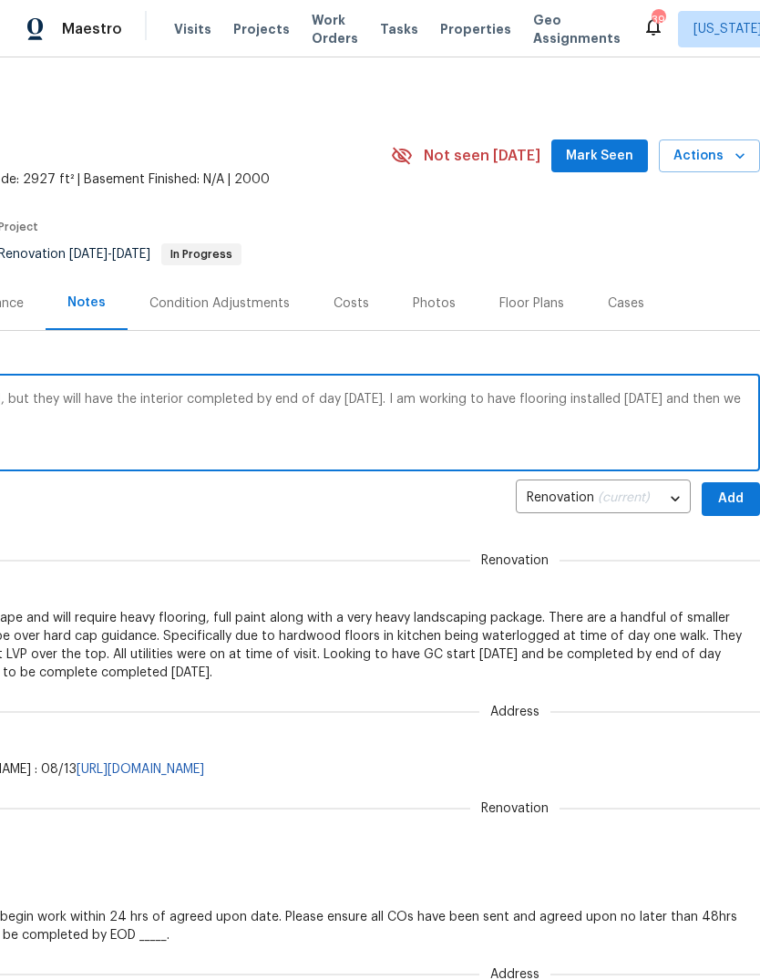
scroll to position [0, 270]
type textarea "GC will be completed by end of day Wednesday, but they will have the interior c…"
click at [736, 498] on span "Add" at bounding box center [730, 499] width 29 height 23
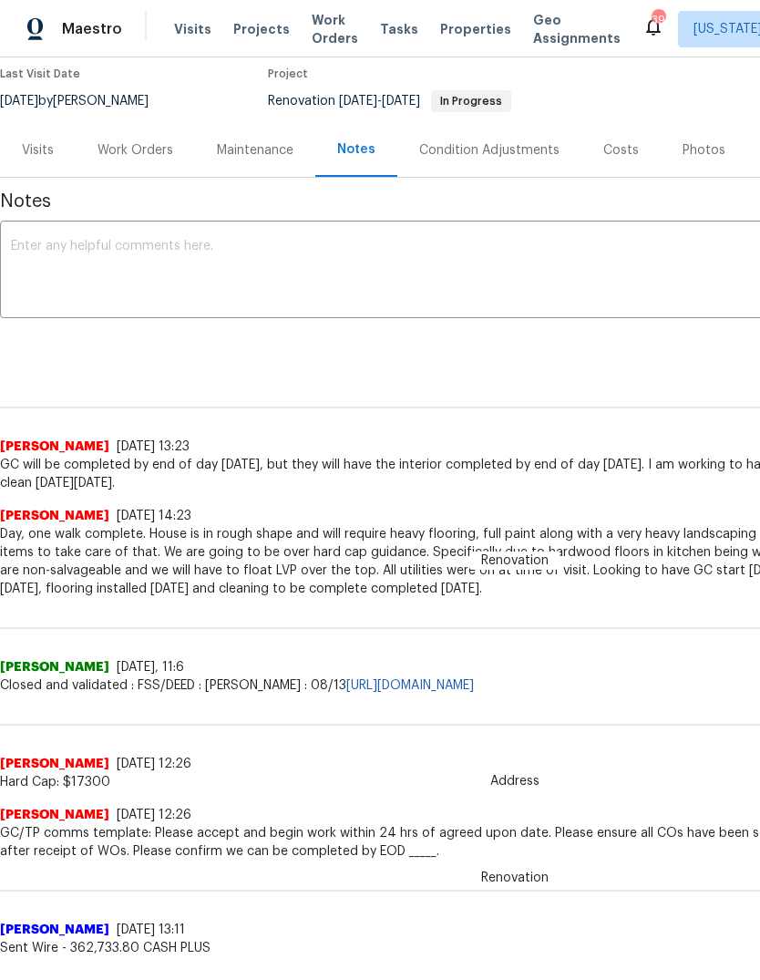
scroll to position [164, -1]
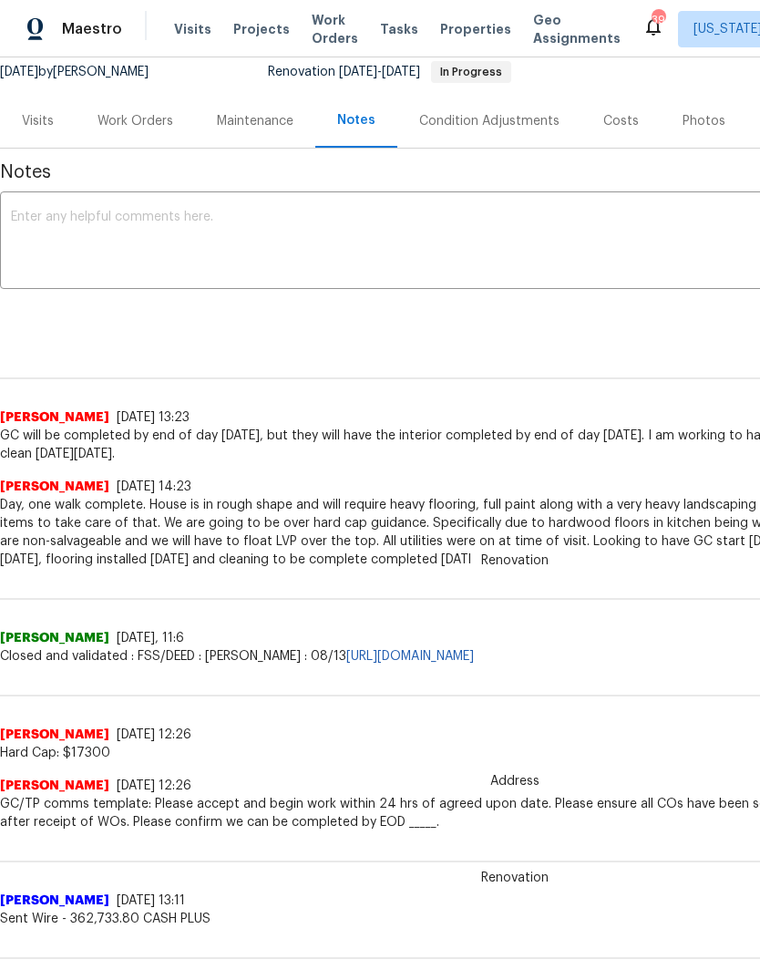
click at [140, 131] on div "Work Orders" at bounding box center [135, 121] width 119 height 54
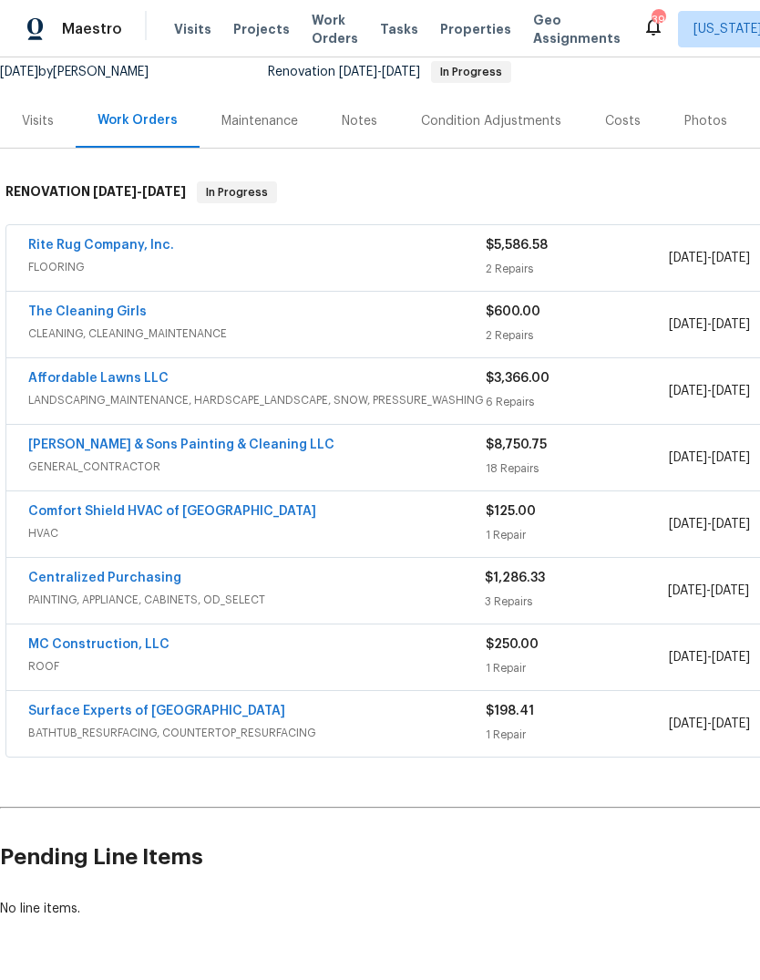
scroll to position [175, 0]
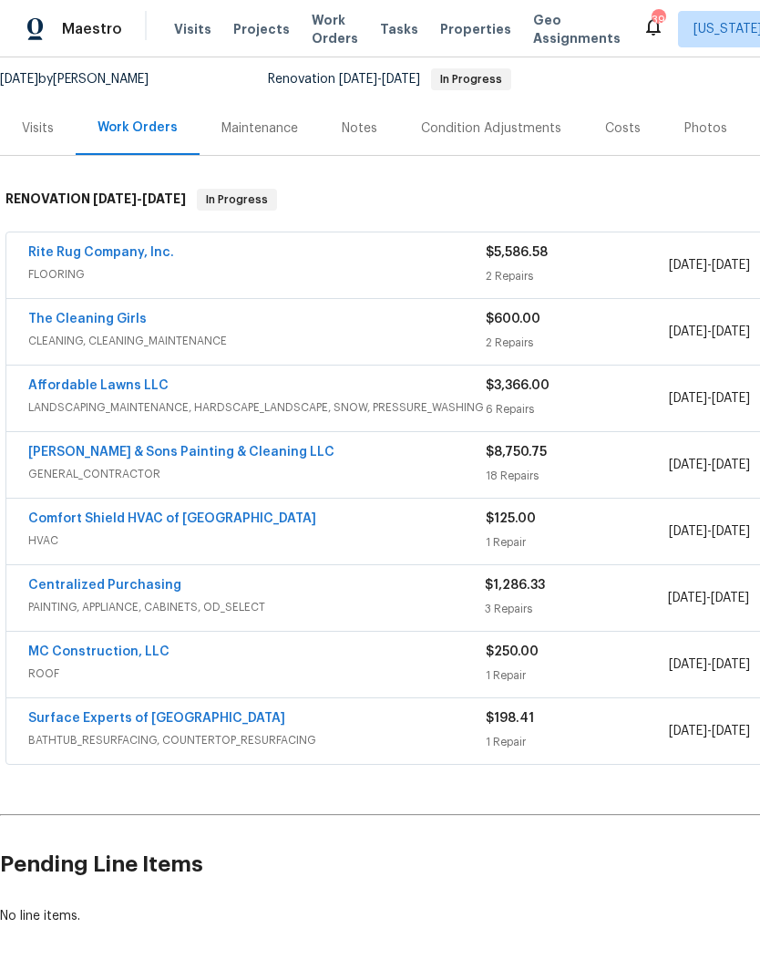
click at [141, 386] on link "Affordable Lawns LLC" at bounding box center [98, 385] width 140 height 13
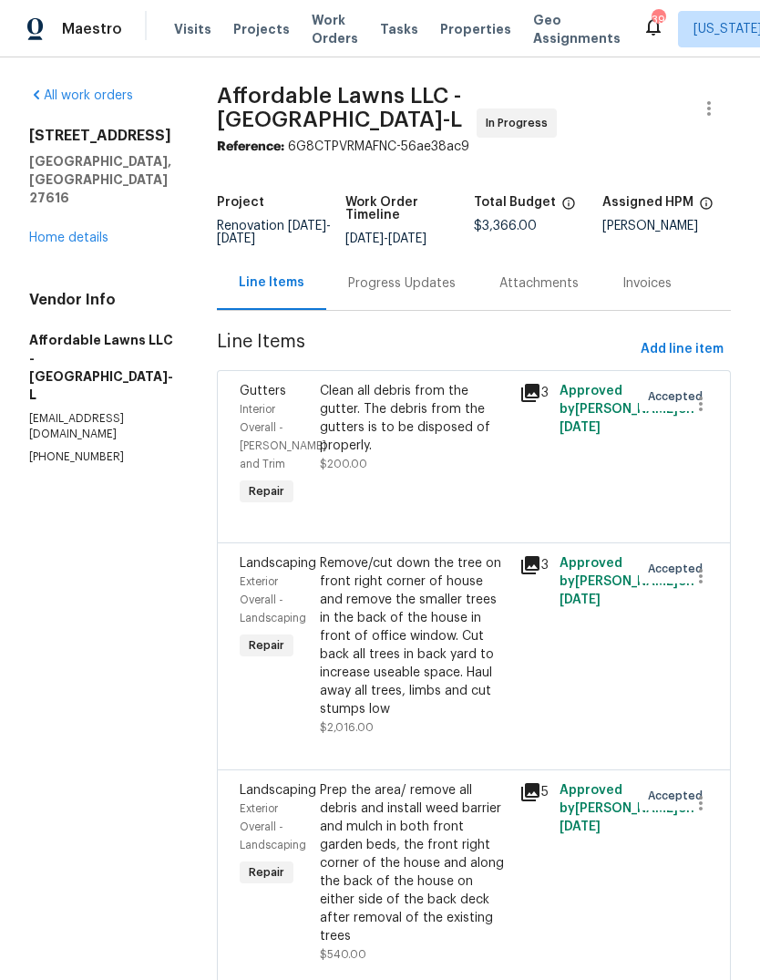
click at [444, 303] on div "Progress Updates" at bounding box center [401, 283] width 151 height 54
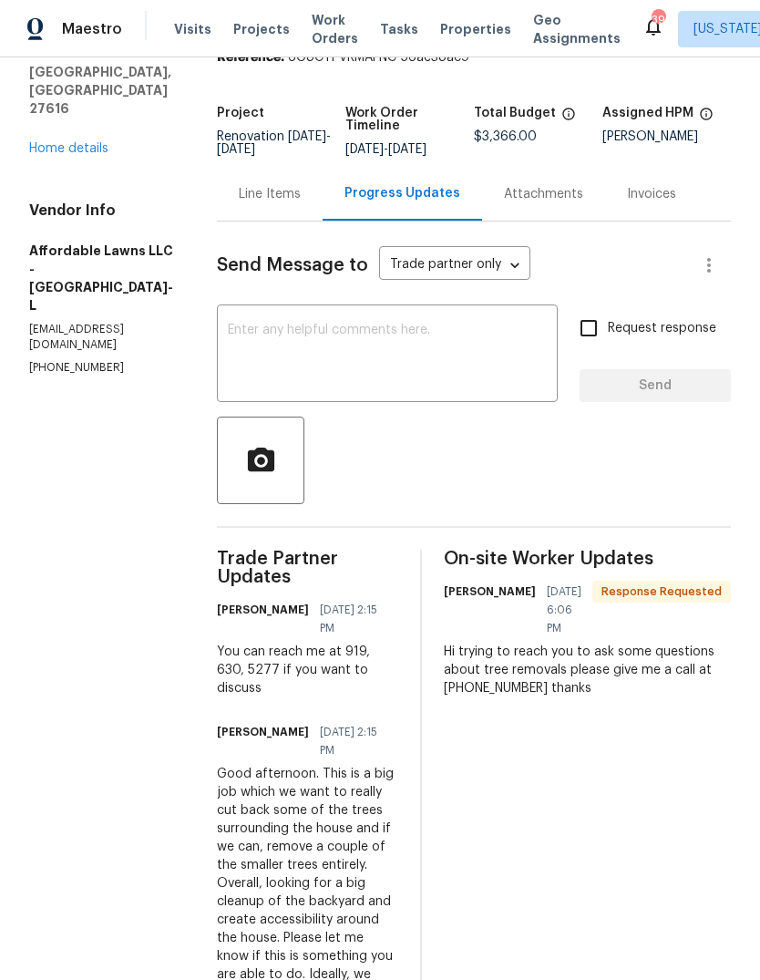
scroll to position [68, 0]
click at [400, 324] on textarea at bounding box center [387, 356] width 319 height 64
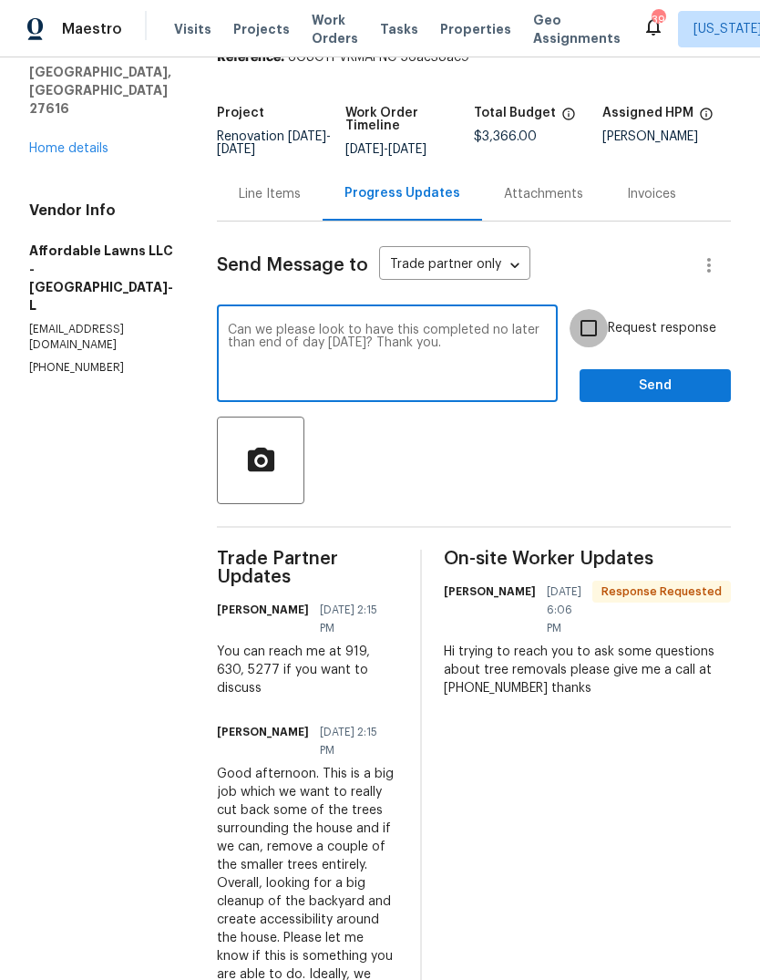
type textarea "Can we please look to have this completed no later than end of day Wednesday 8/…"
click at [597, 309] on input "Request response" at bounding box center [589, 328] width 38 height 38
checkbox input "true"
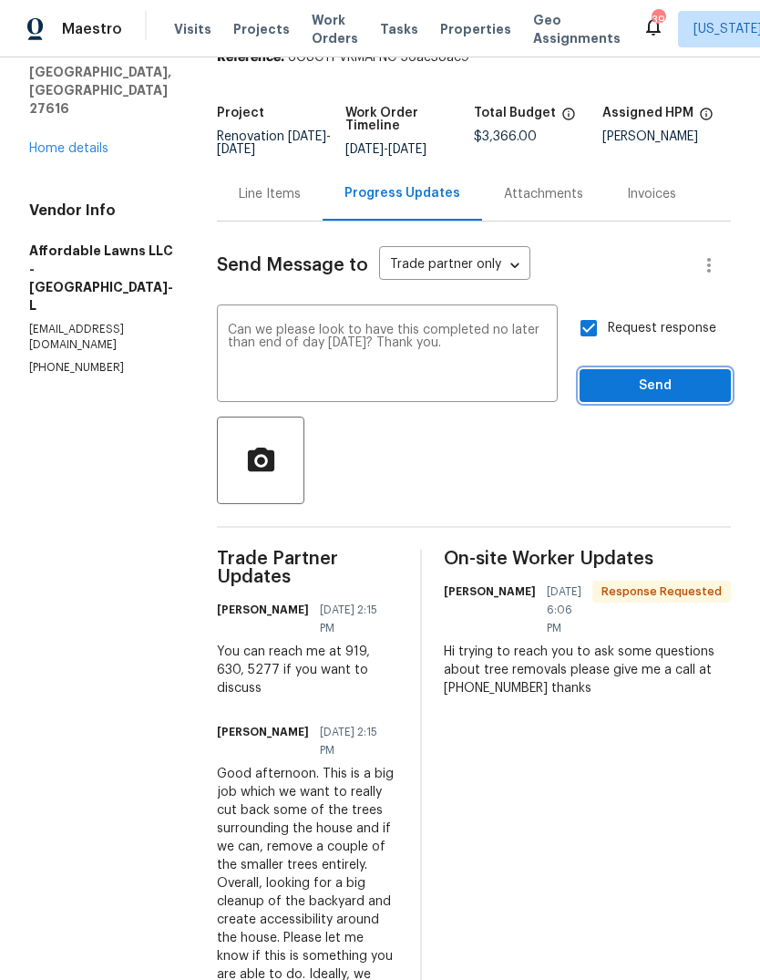
click at [687, 375] on span "Send" at bounding box center [655, 386] width 122 height 23
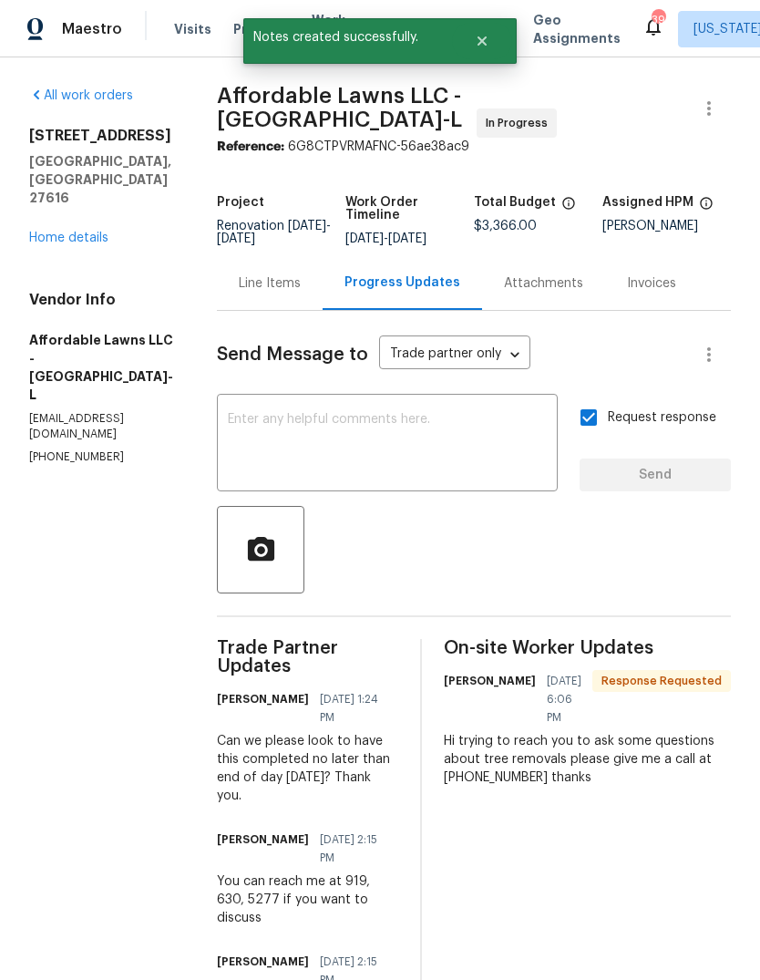
click at [65, 231] on link "Home details" at bounding box center [68, 237] width 79 height 13
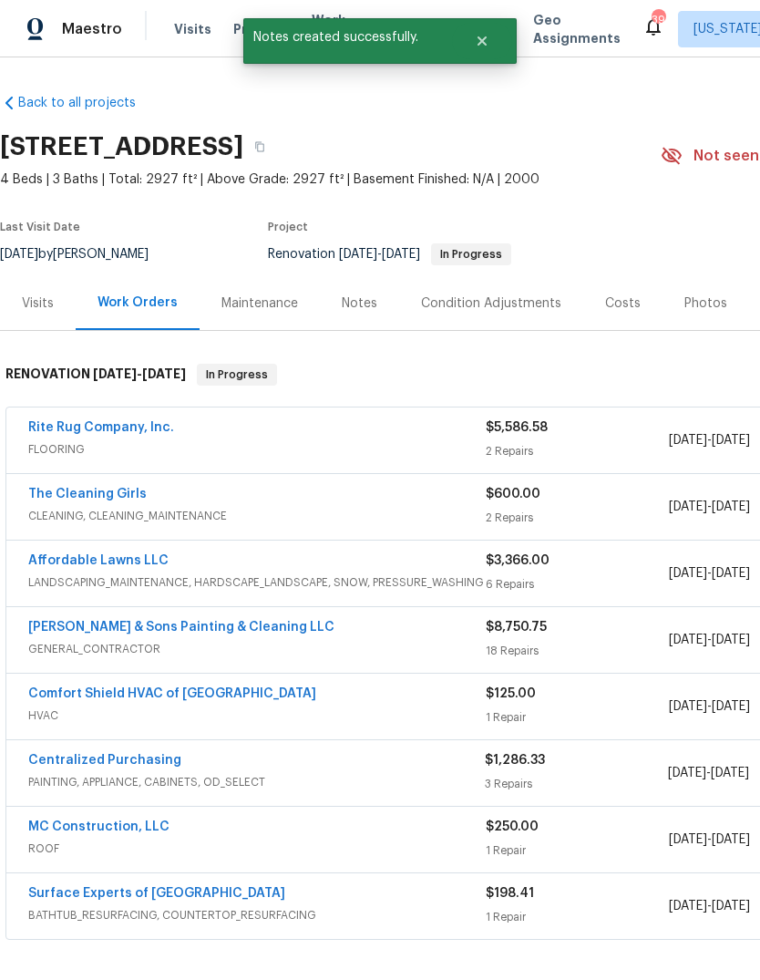
click at [69, 496] on link "The Cleaning Girls" at bounding box center [87, 494] width 118 height 13
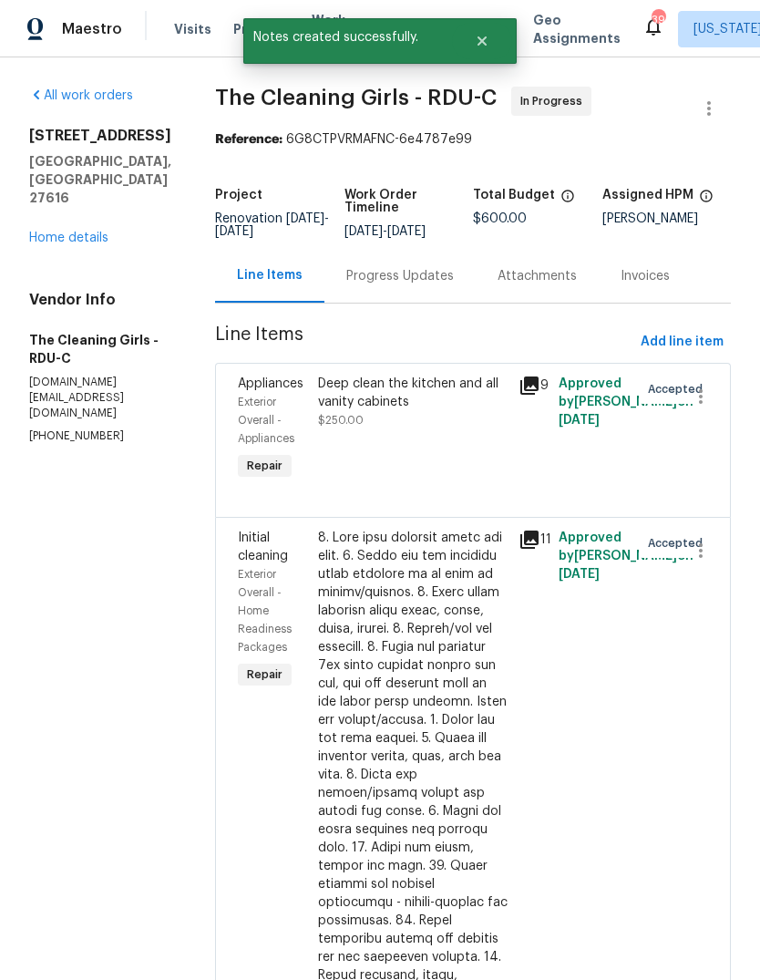
click at [434, 285] on div "Progress Updates" at bounding box center [400, 276] width 108 height 18
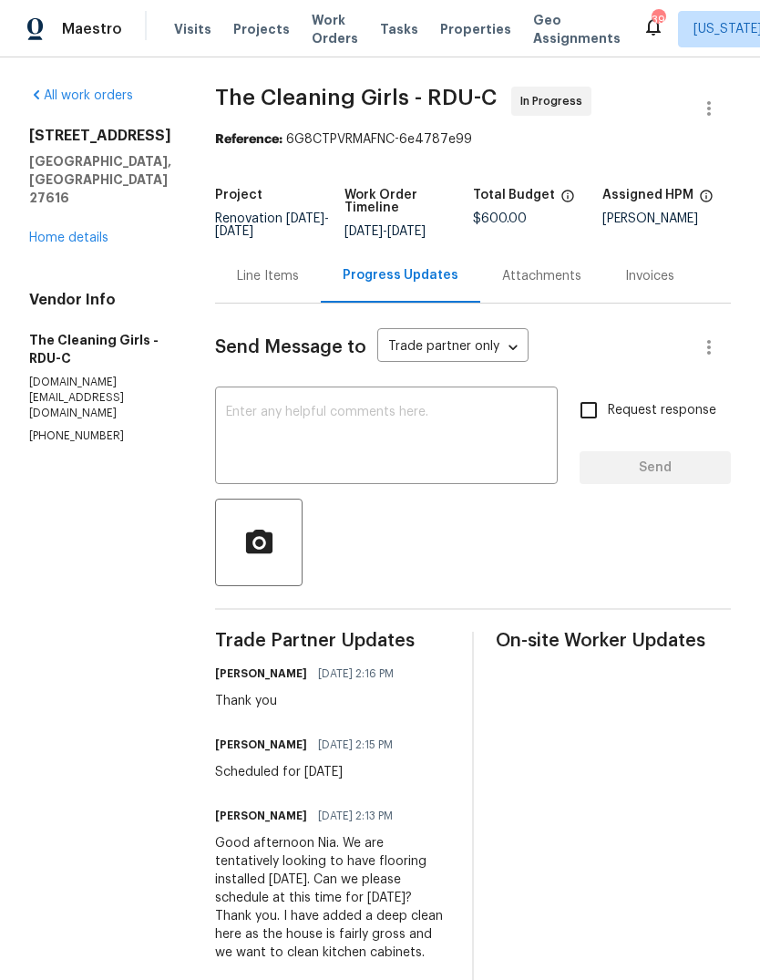
click at [74, 231] on link "Home details" at bounding box center [68, 237] width 79 height 13
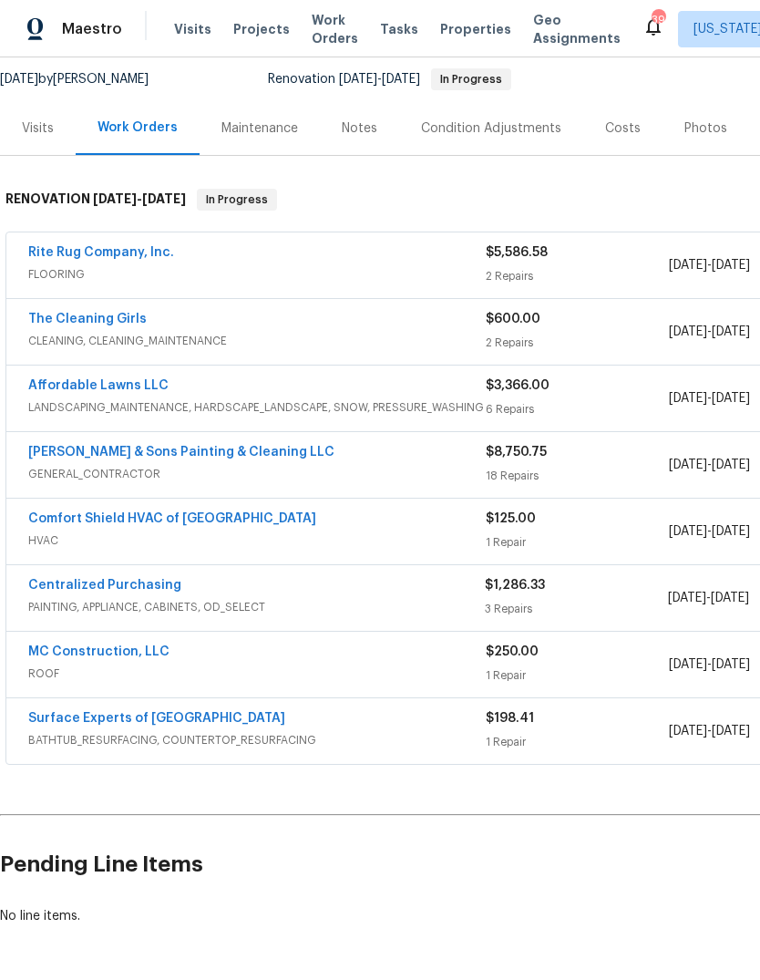
scroll to position [175, 0]
click at [67, 258] on link "Rite Rug Company, Inc." at bounding box center [101, 252] width 146 height 13
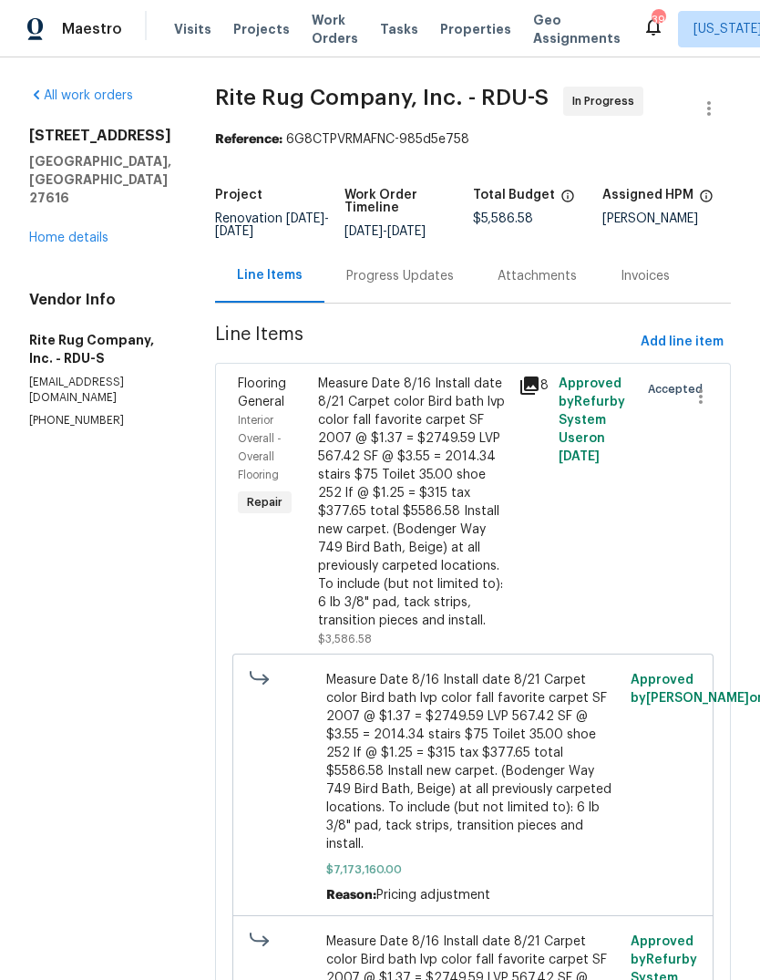
click at [443, 303] on div "Progress Updates" at bounding box center [399, 276] width 151 height 54
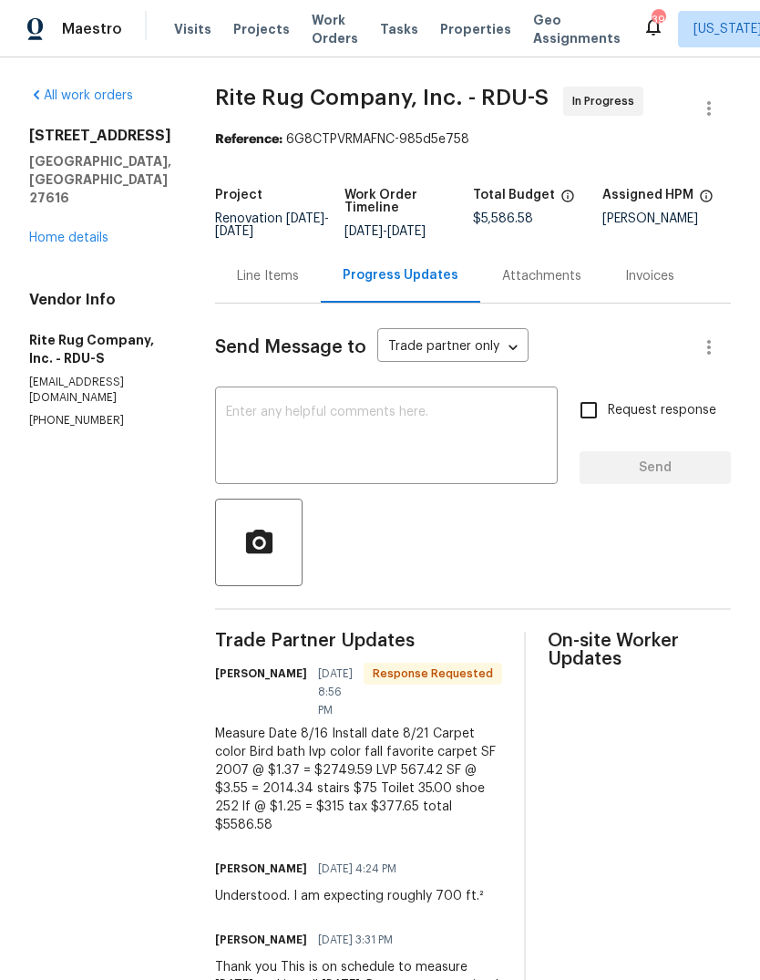
click at [299, 285] on div "Line Items" at bounding box center [268, 276] width 62 height 18
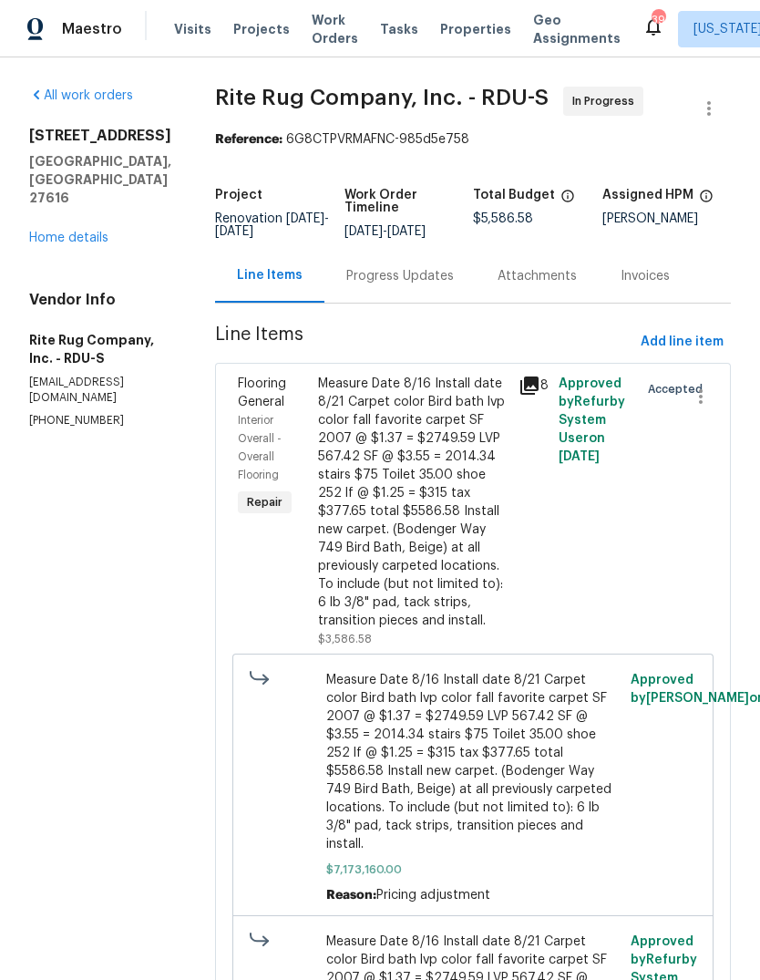
click at [58, 231] on link "Home details" at bounding box center [68, 237] width 79 height 13
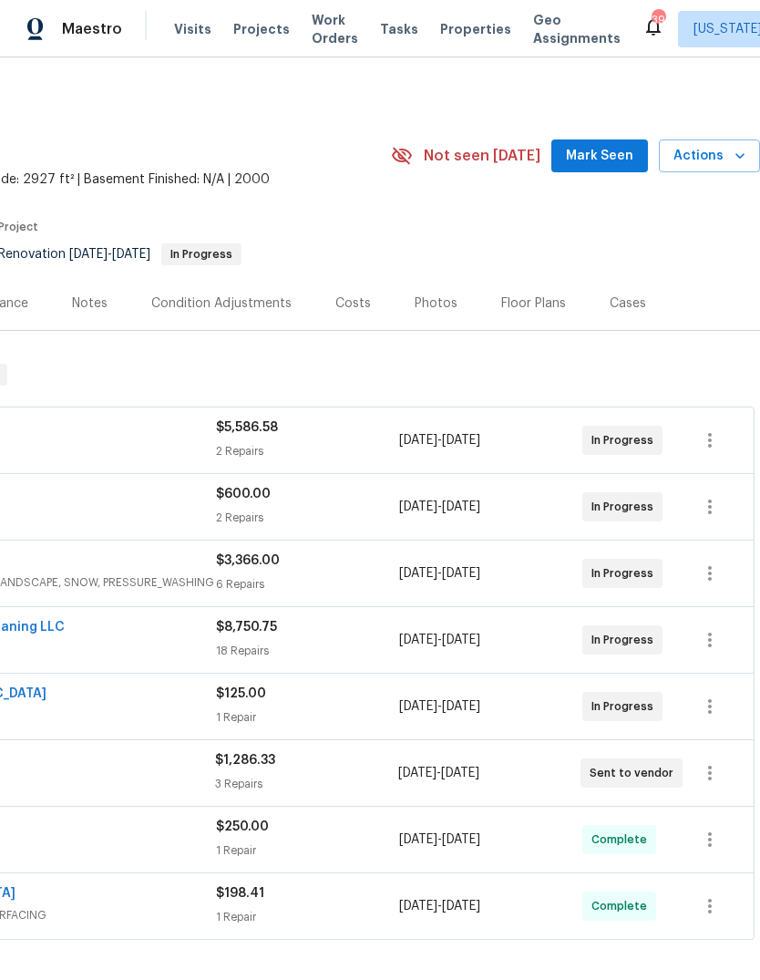
scroll to position [0, 270]
click at [352, 298] on div "Costs" at bounding box center [353, 303] width 36 height 18
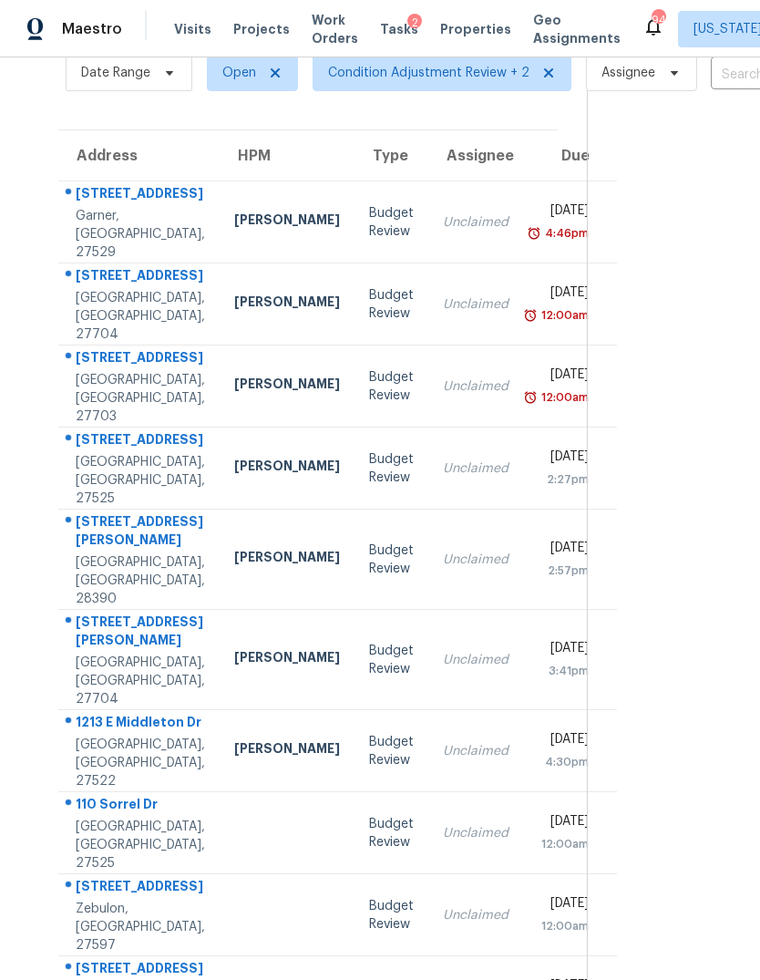
scroll to position [87, -1]
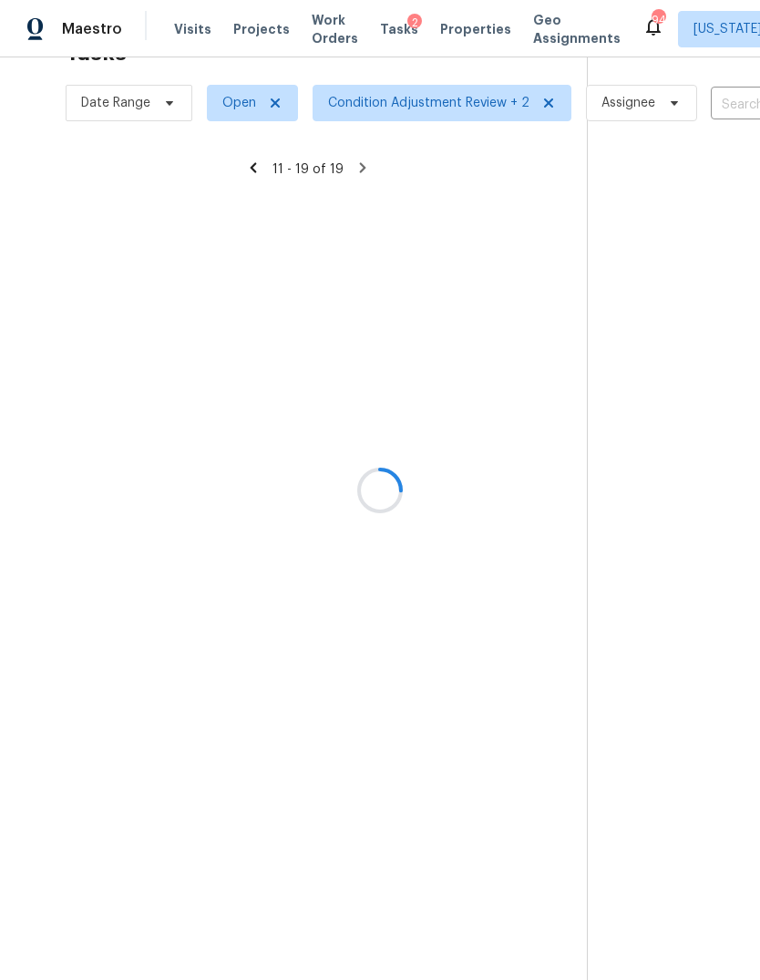
scroll to position [57, 0]
